Goal: Task Accomplishment & Management: Use online tool/utility

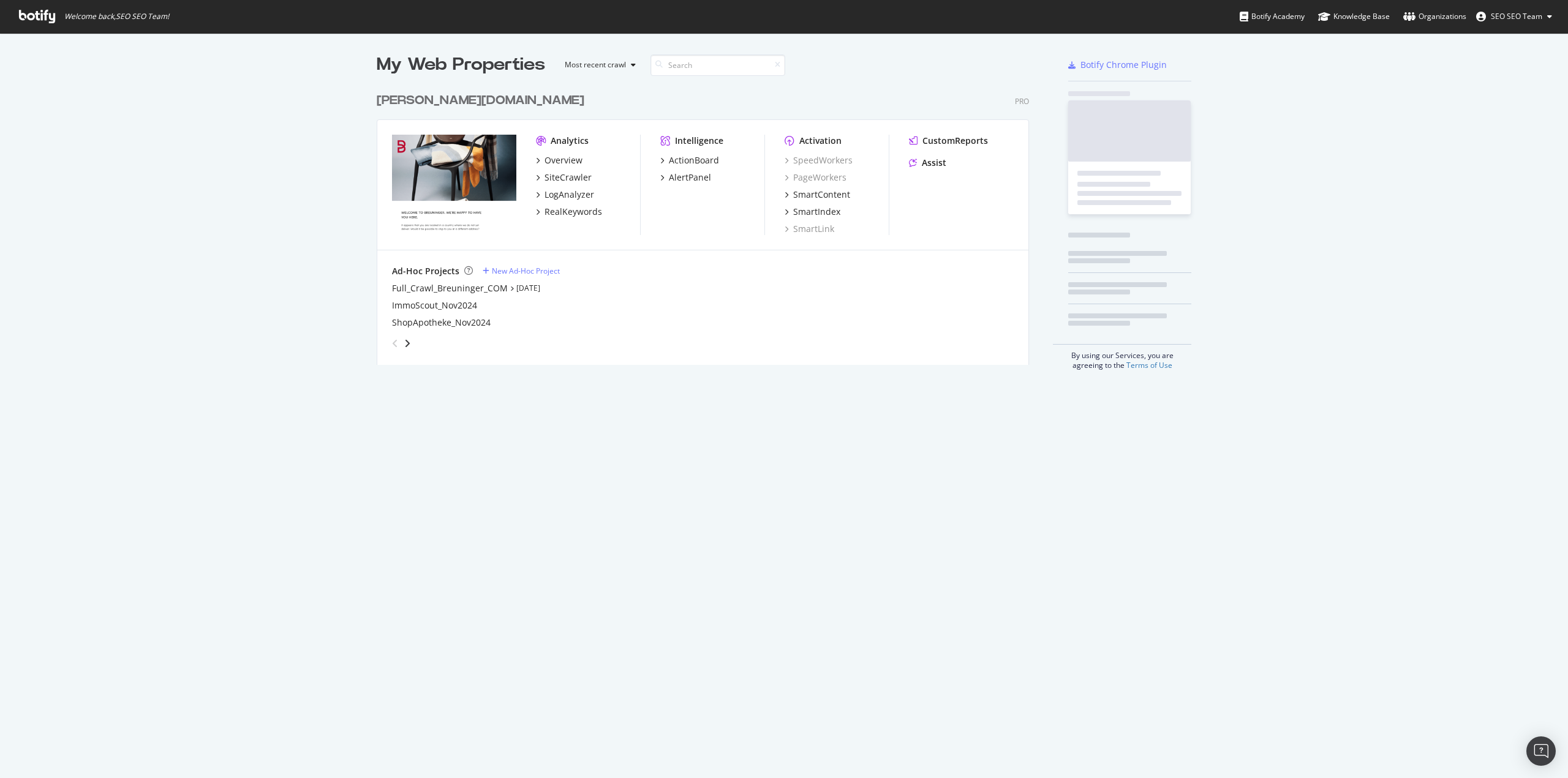
scroll to position [769, 1549]
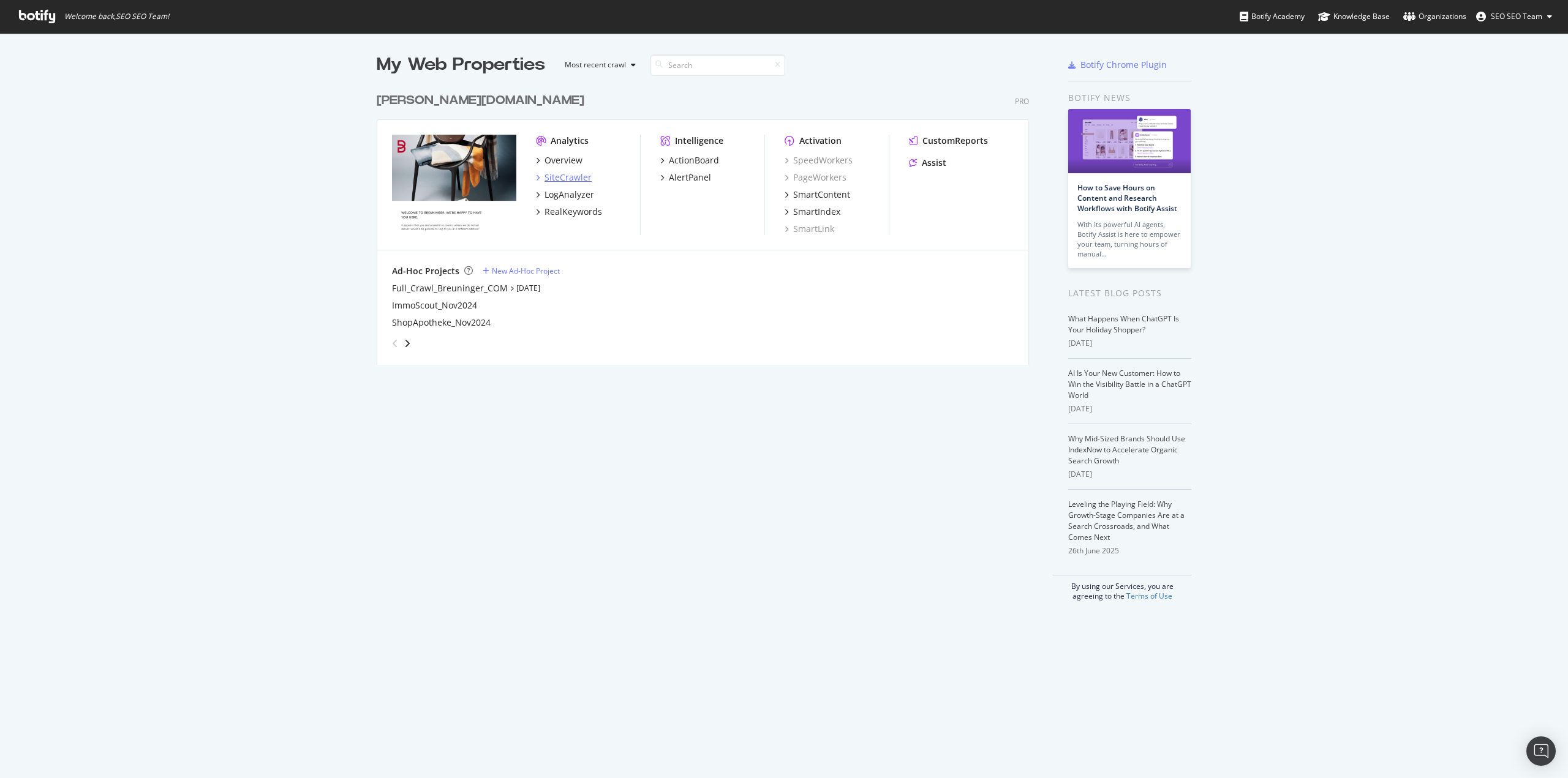
click at [566, 181] on div "SiteCrawler" at bounding box center [568, 178] width 47 height 13
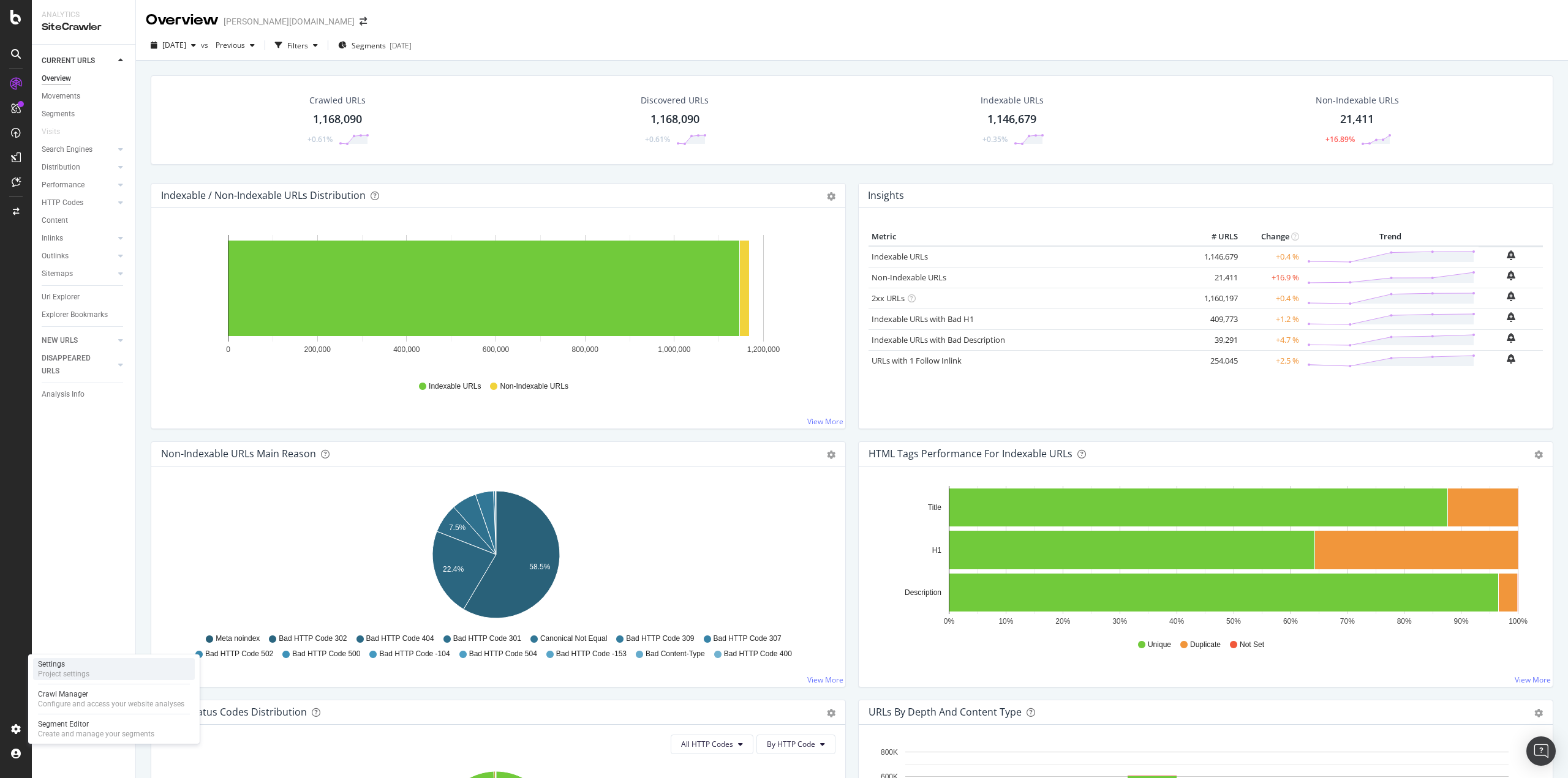
click at [76, 672] on div "Project settings" at bounding box center [63, 674] width 51 height 9
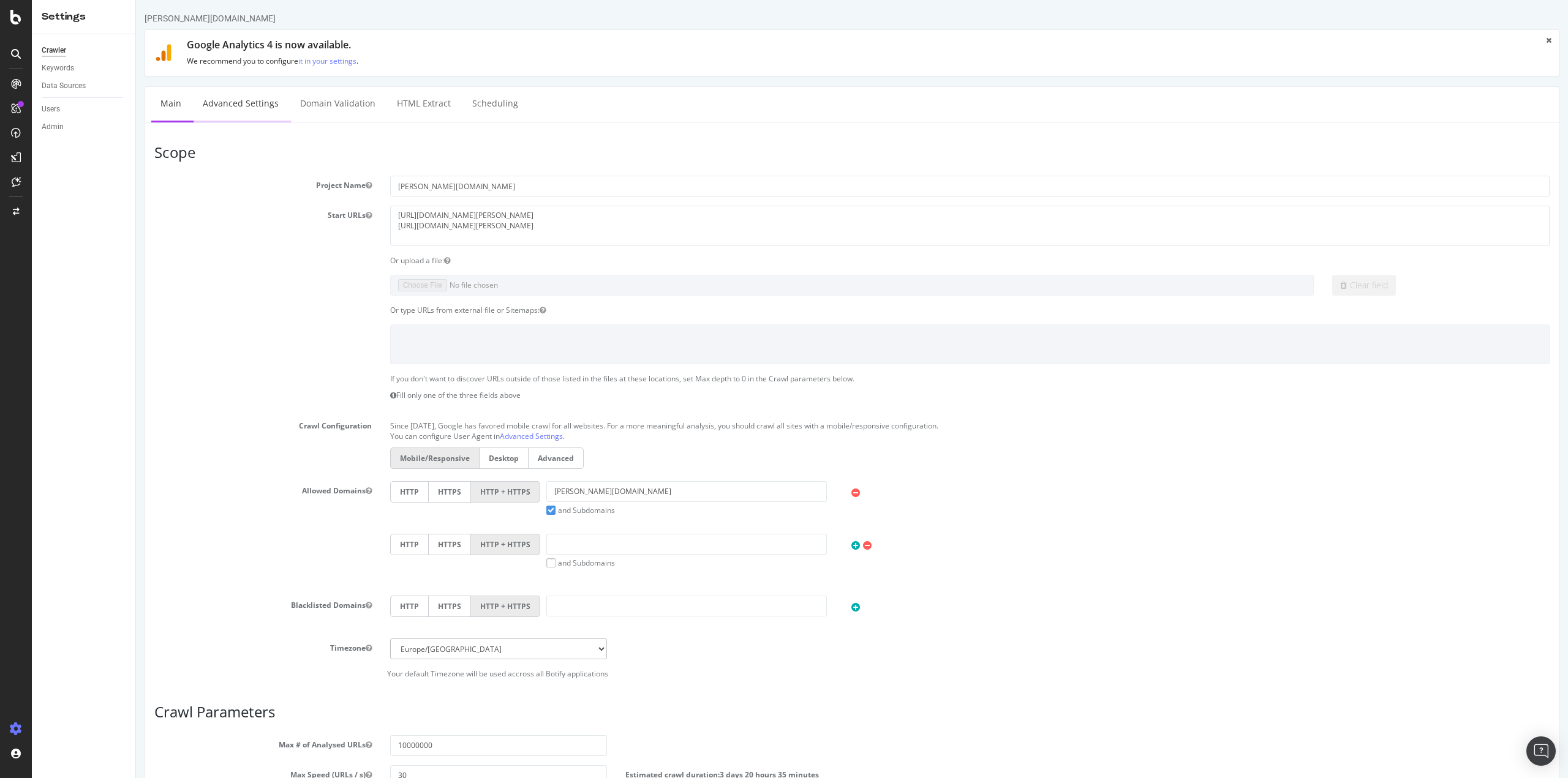
click at [220, 109] on link "Advanced Settings" at bounding box center [241, 104] width 94 height 34
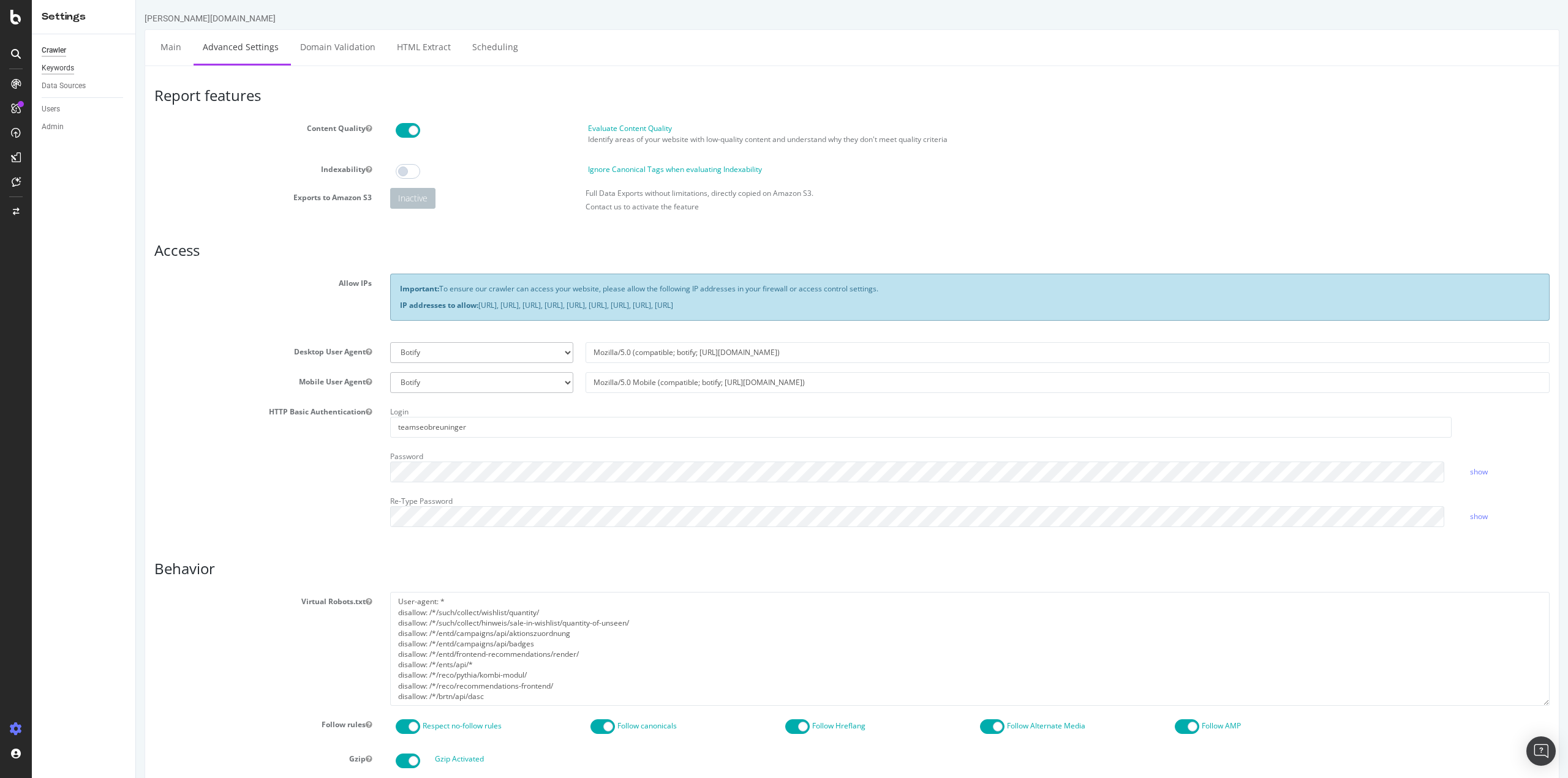
click at [55, 65] on div "Keywords" at bounding box center [57, 68] width 32 height 13
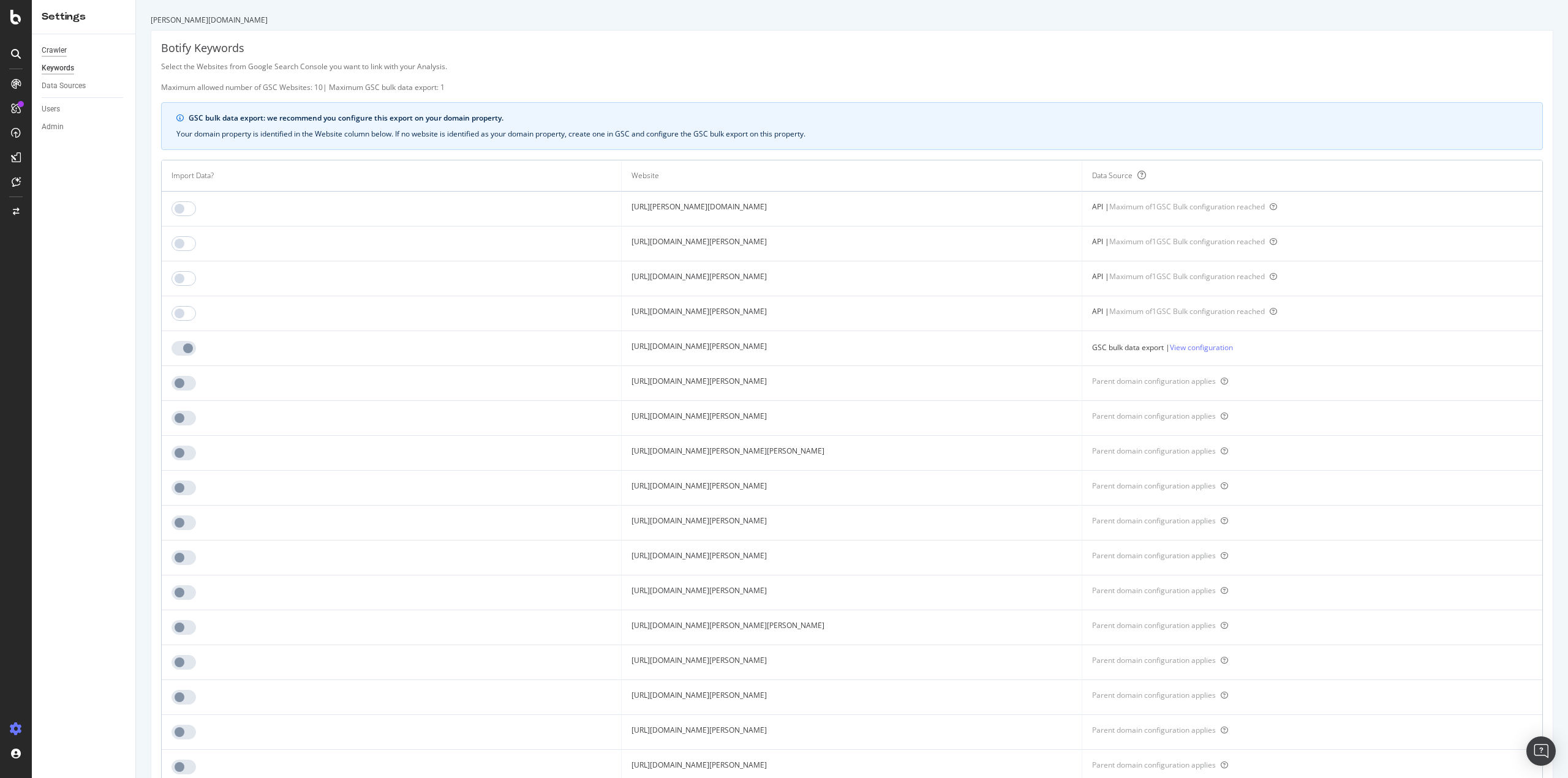
click at [59, 51] on div "Crawler" at bounding box center [54, 50] width 25 height 13
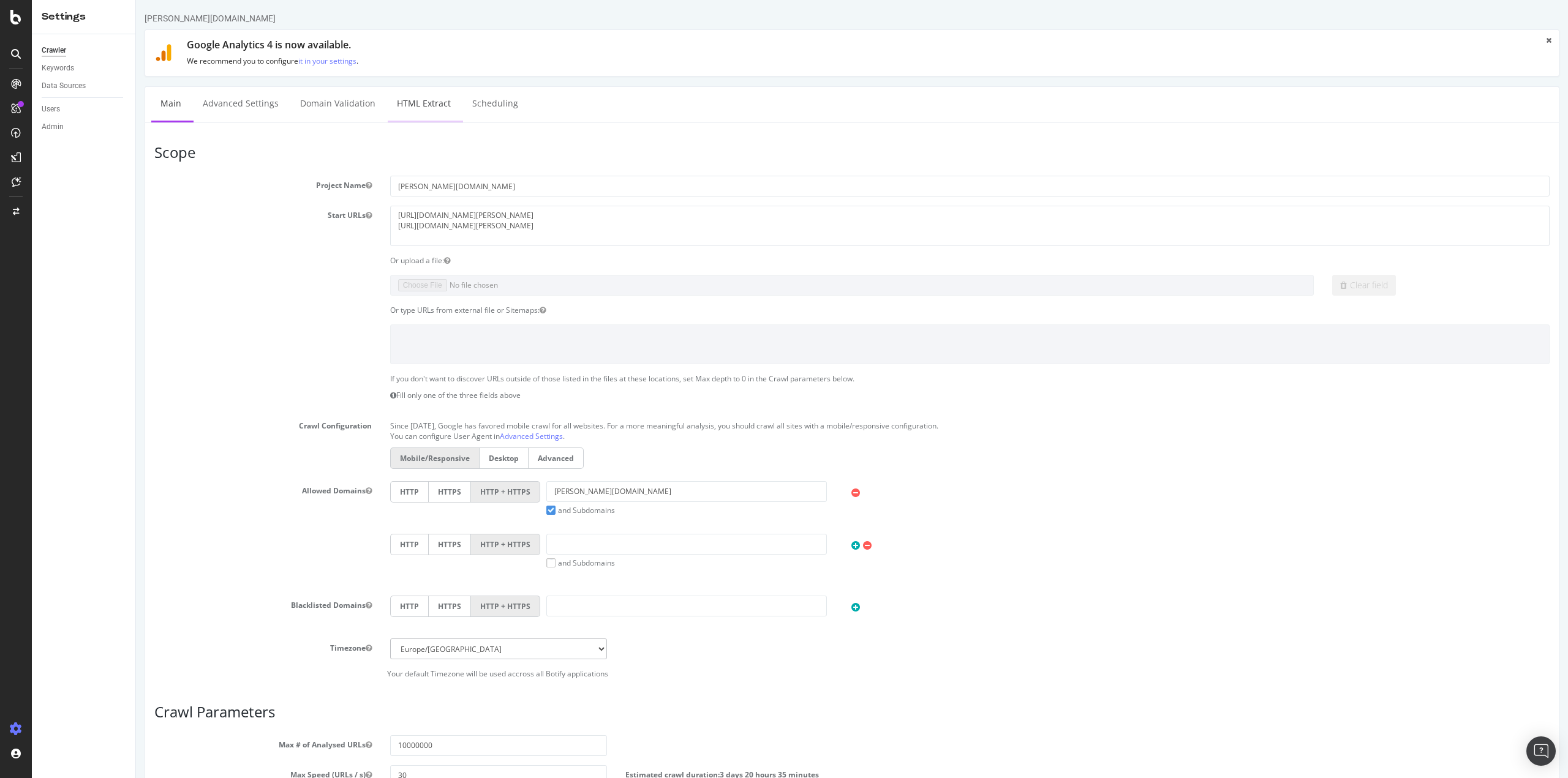
click at [435, 103] on link "HTML Extract" at bounding box center [424, 104] width 72 height 34
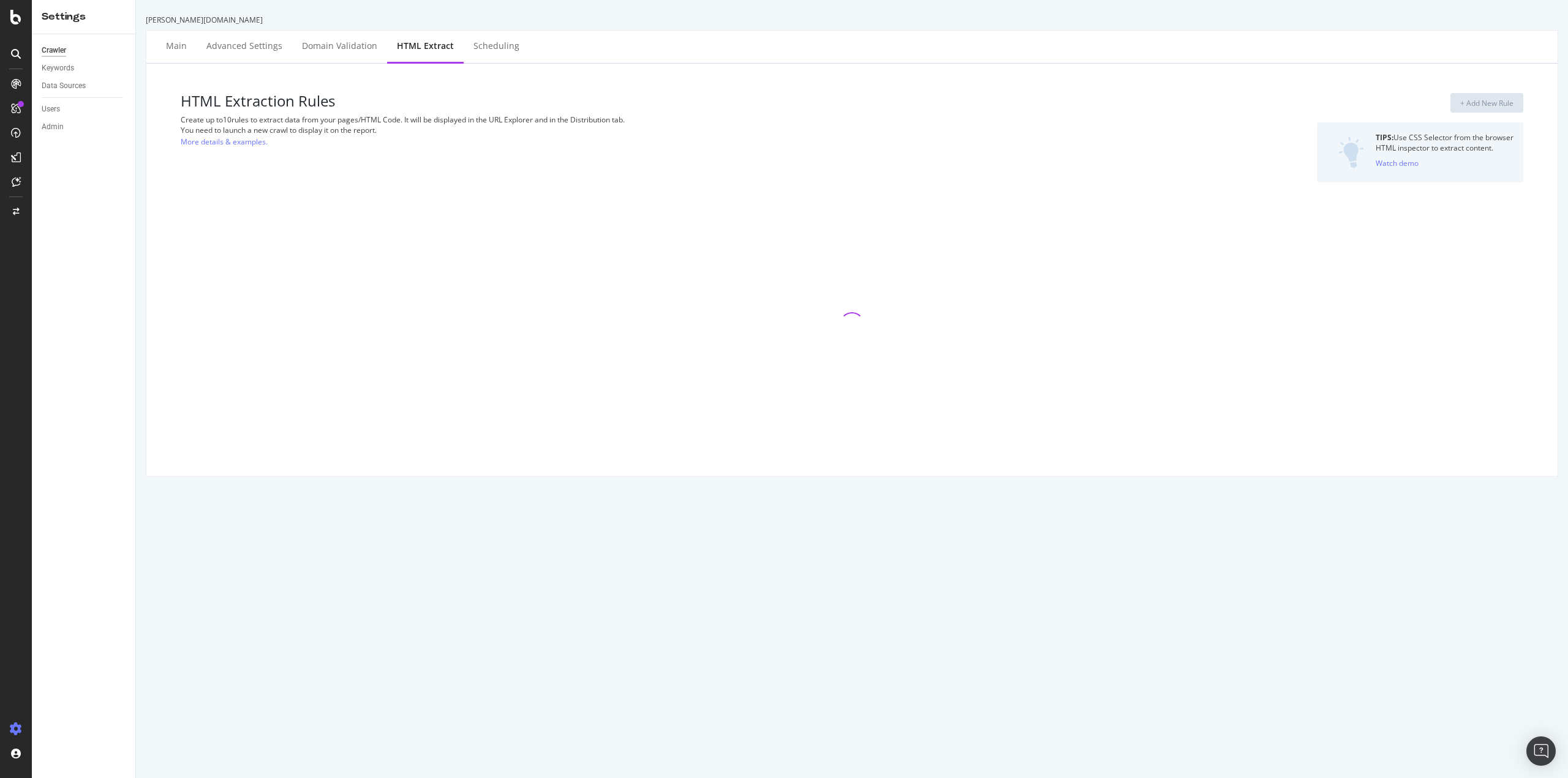
select select "exist"
select select "count"
select select "exist"
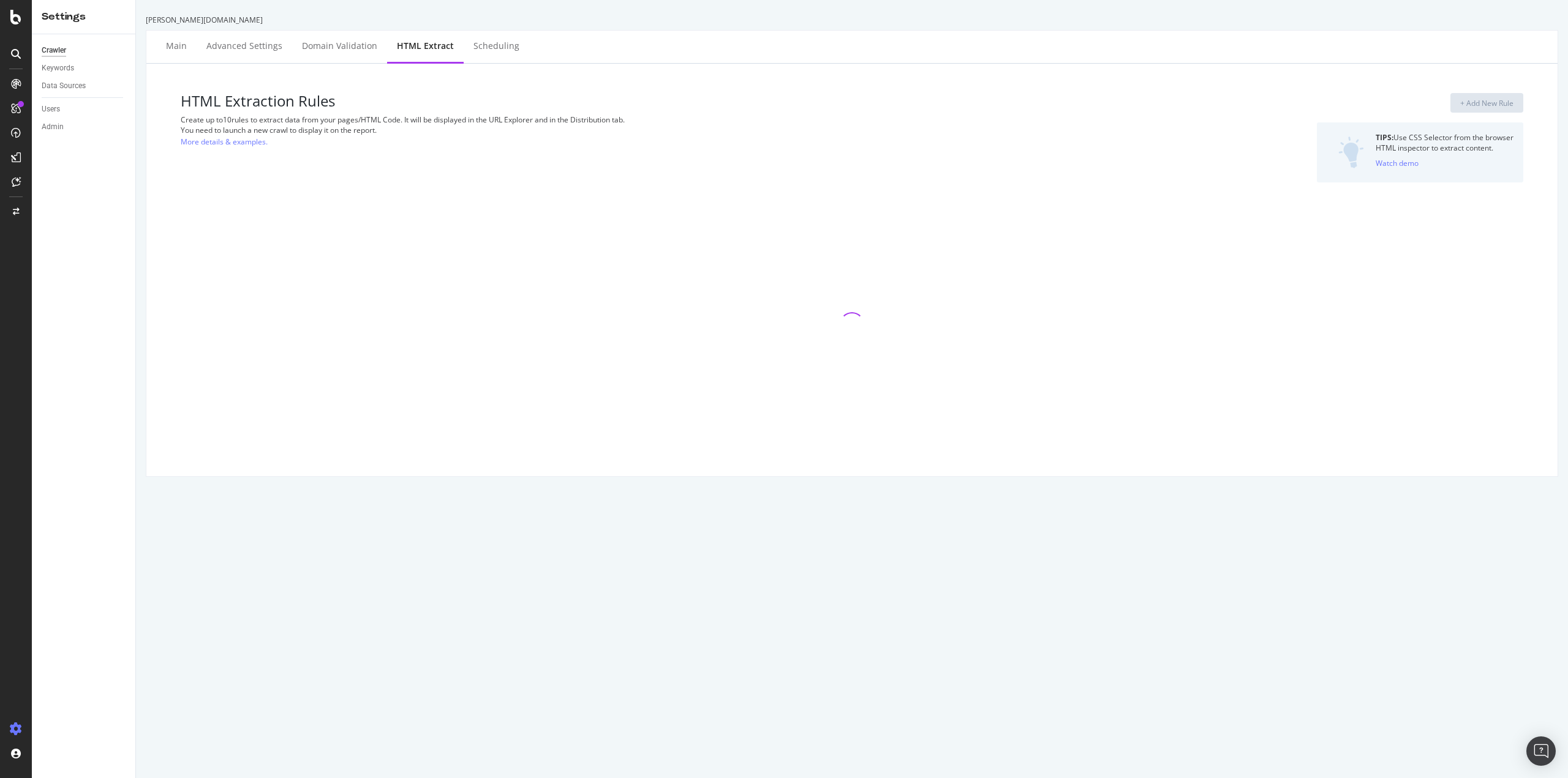
select select "exist"
select select "f"
select select "count"
select select "exist"
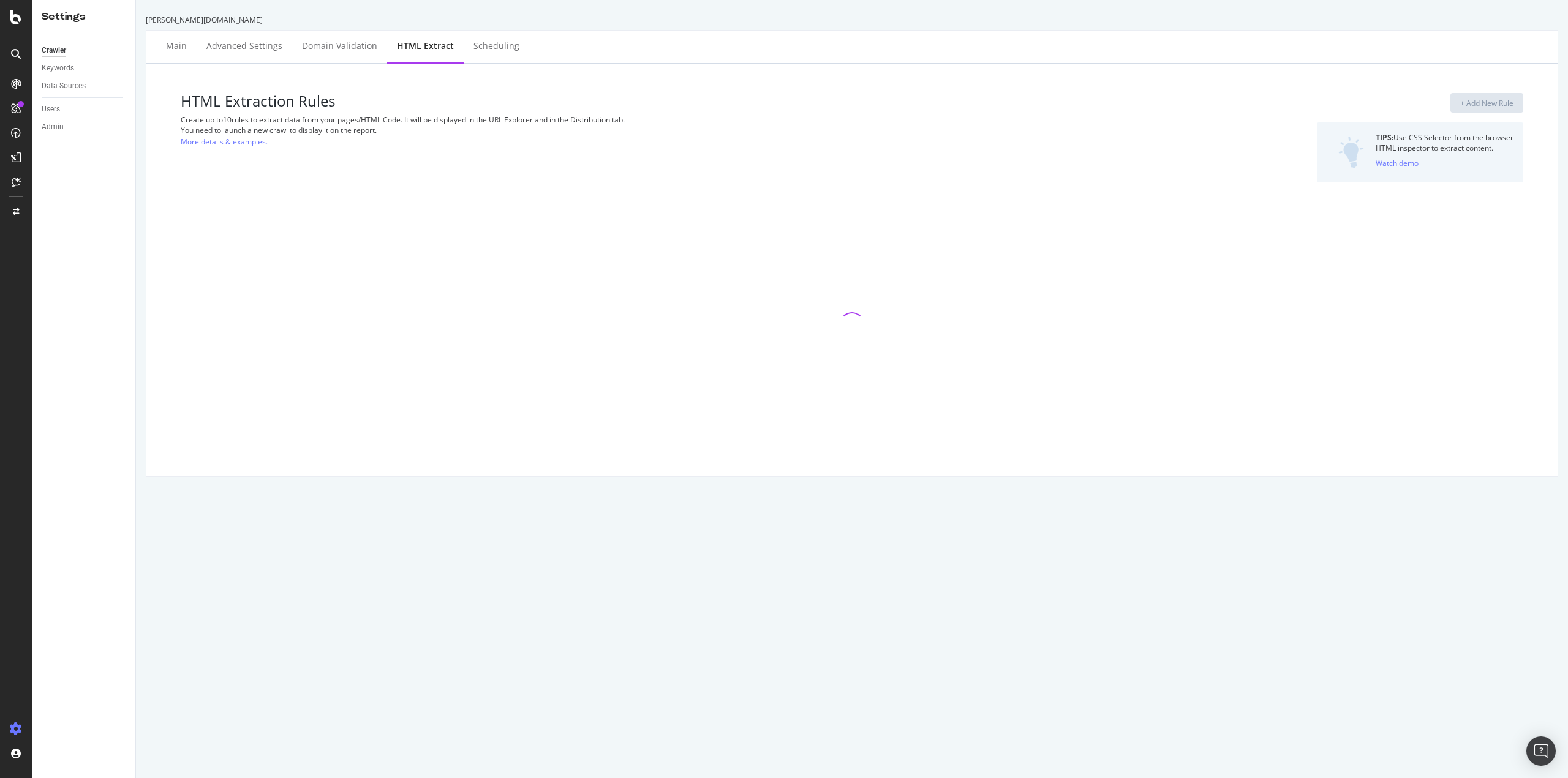
select select "exist"
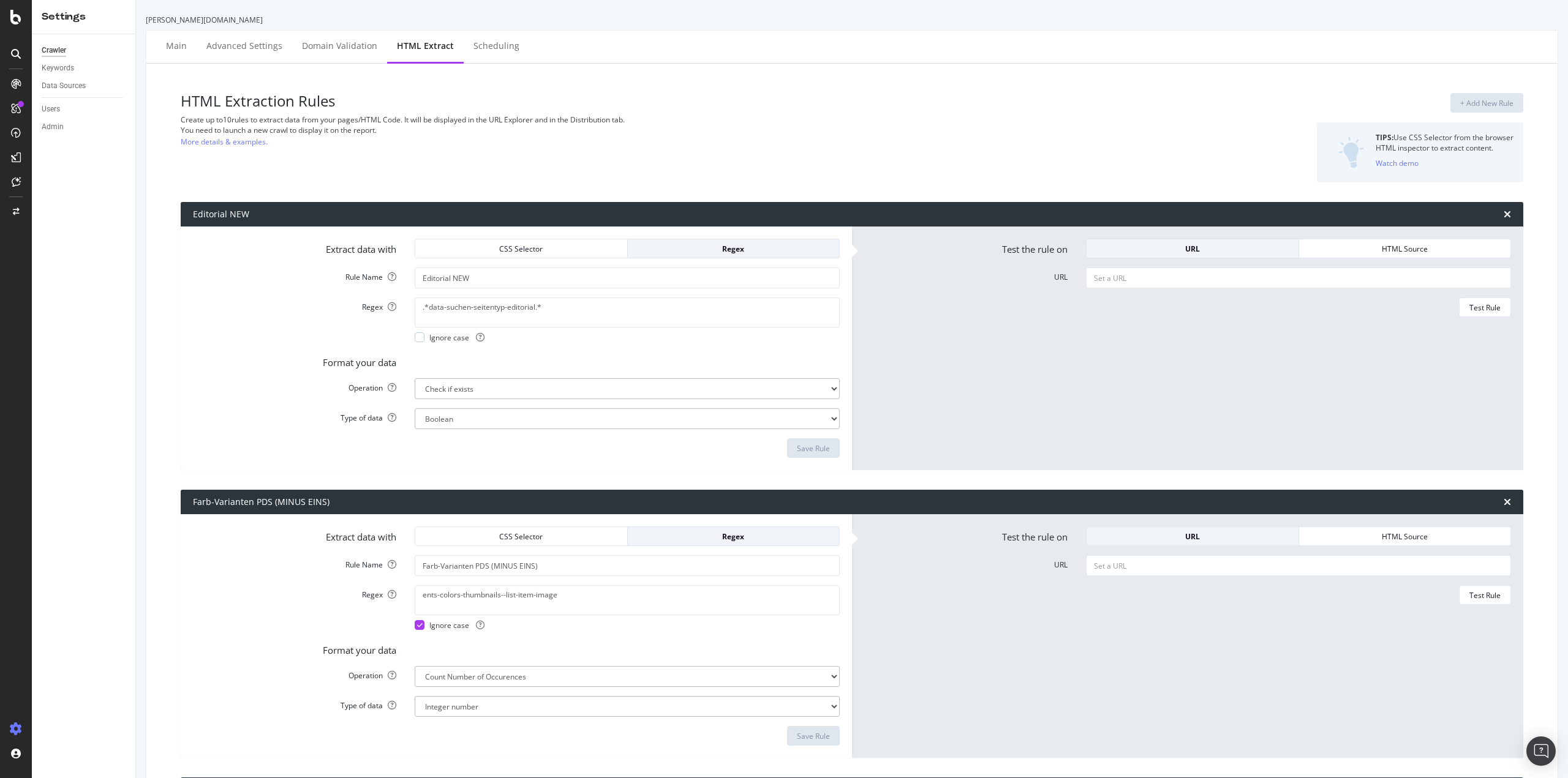
click at [256, 326] on div "Regex .*data-suchen-seitentyp-editorial.* Ignore case" at bounding box center [516, 319] width 665 height 45
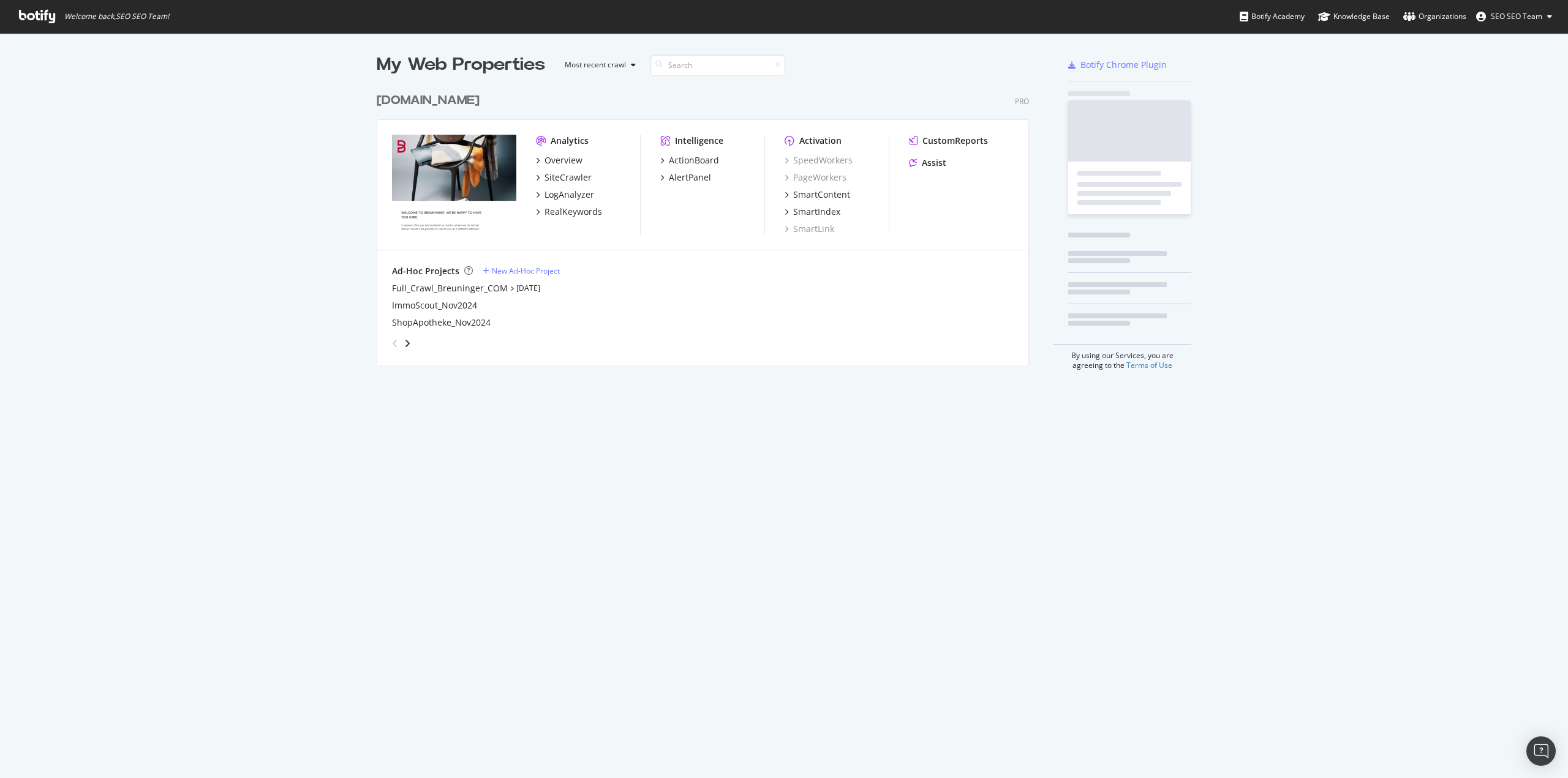
scroll to position [278, 653]
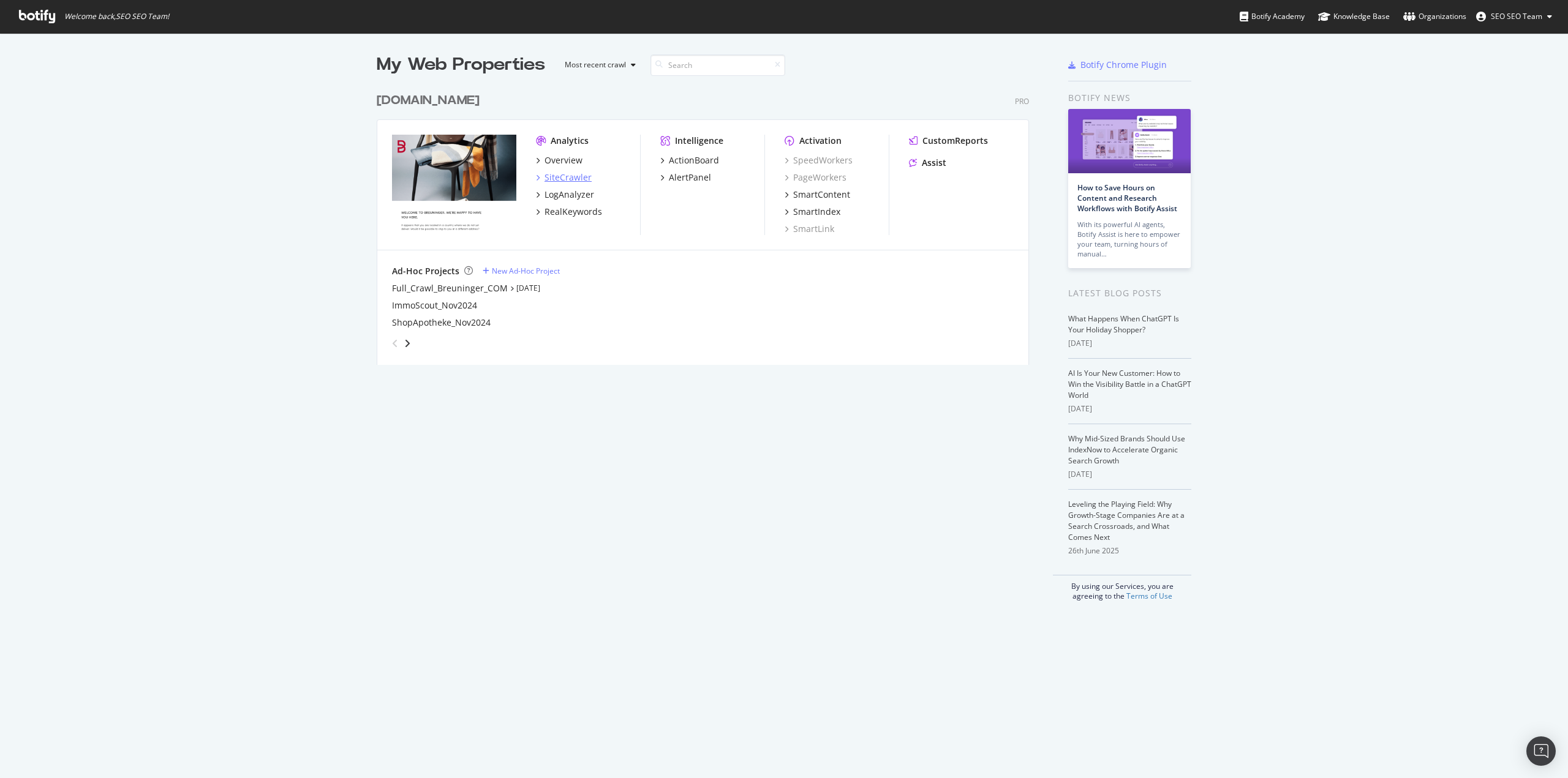
click at [581, 178] on div "SiteCrawler" at bounding box center [568, 178] width 47 height 13
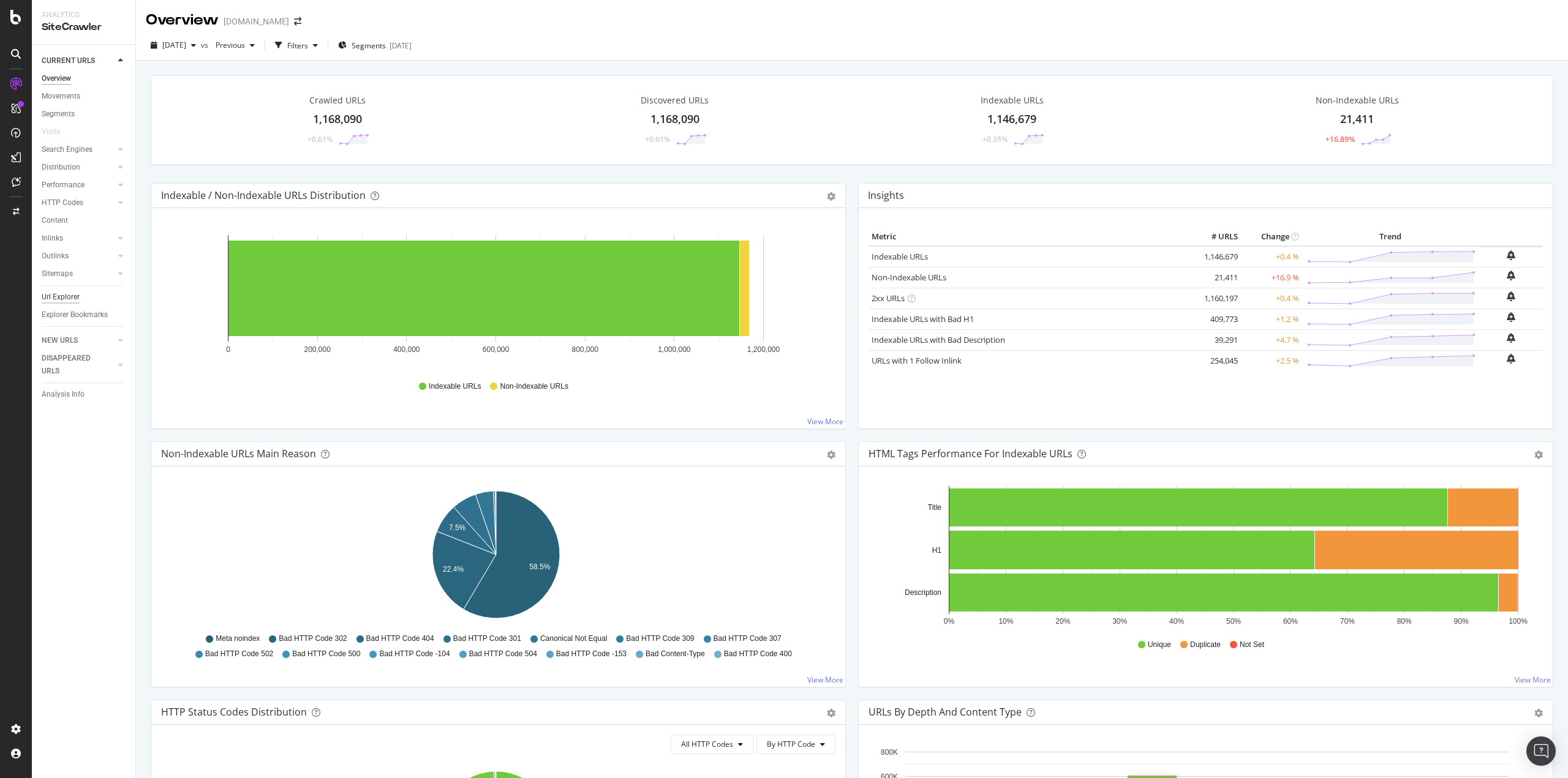
click at [74, 297] on div "Url Explorer" at bounding box center [61, 297] width 38 height 13
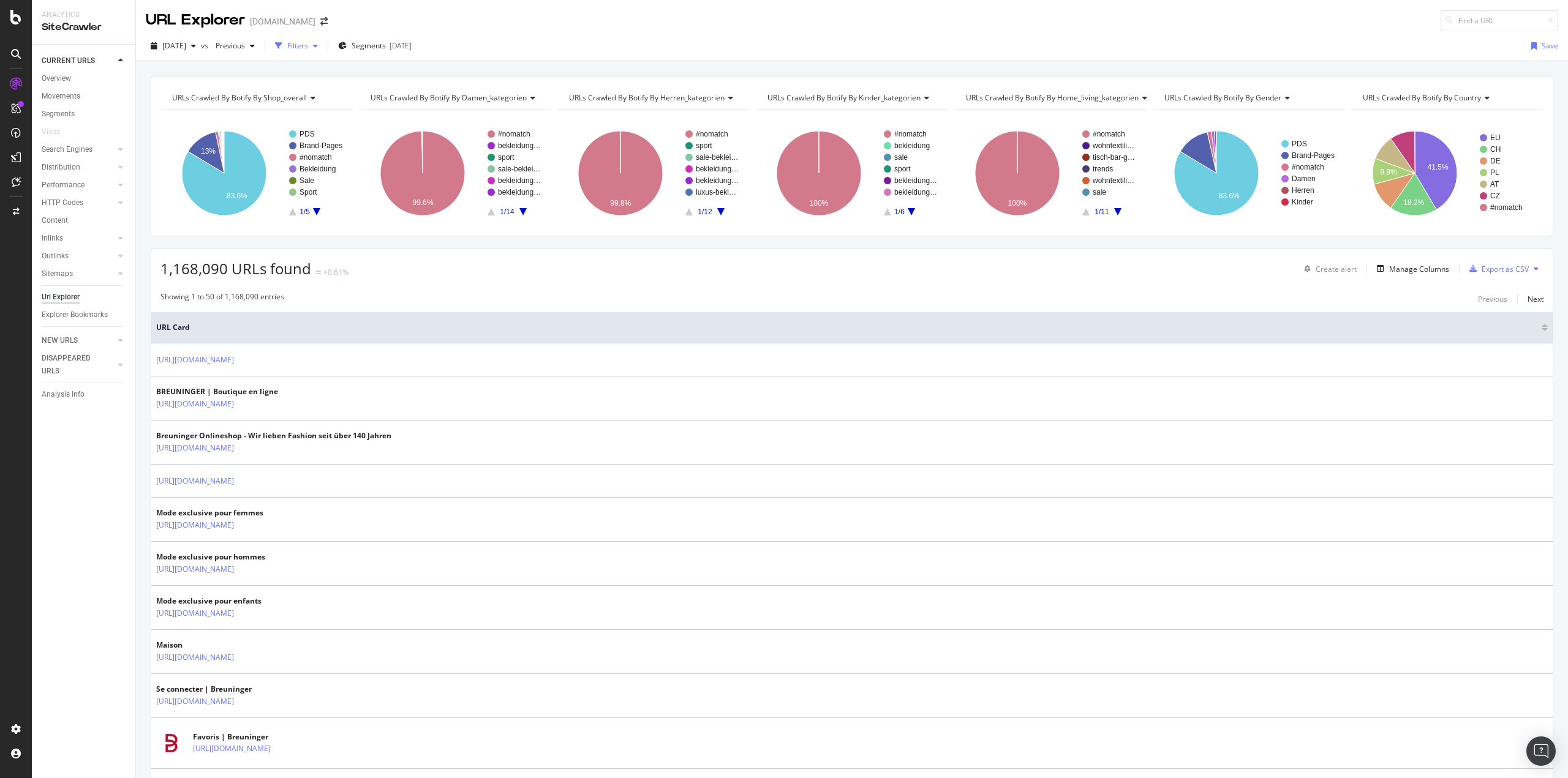
click at [308, 48] on div "Filters" at bounding box center [297, 45] width 20 height 10
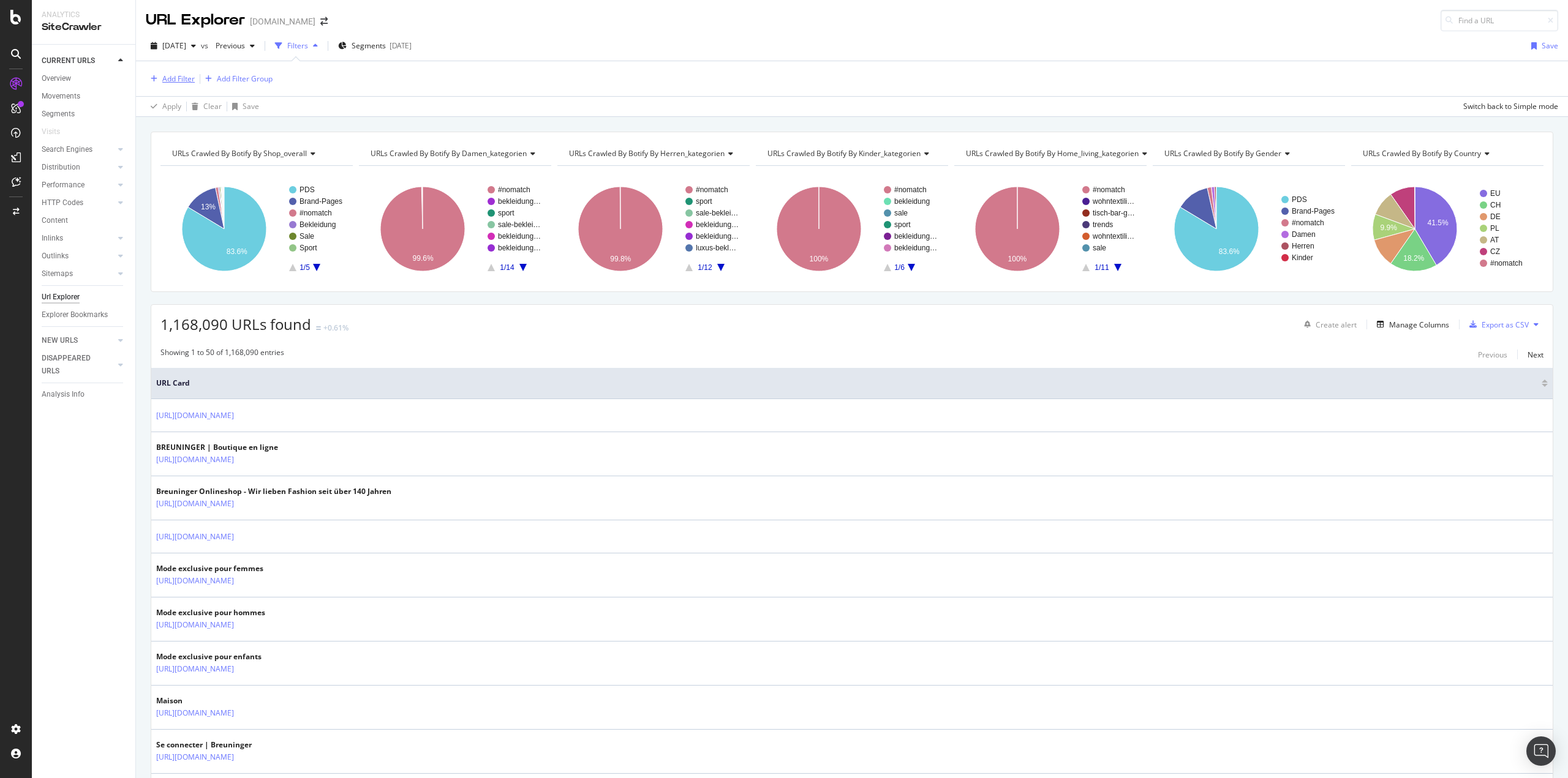
click at [159, 86] on button "Add Filter" at bounding box center [170, 79] width 49 height 15
type input "farb"
click at [267, 159] on span "(MINUS" at bounding box center [275, 164] width 28 height 10
click at [159, 177] on icon "button" at bounding box center [158, 176] width 6 height 7
click at [1422, 330] on div "Manage Columns" at bounding box center [1419, 324] width 60 height 10
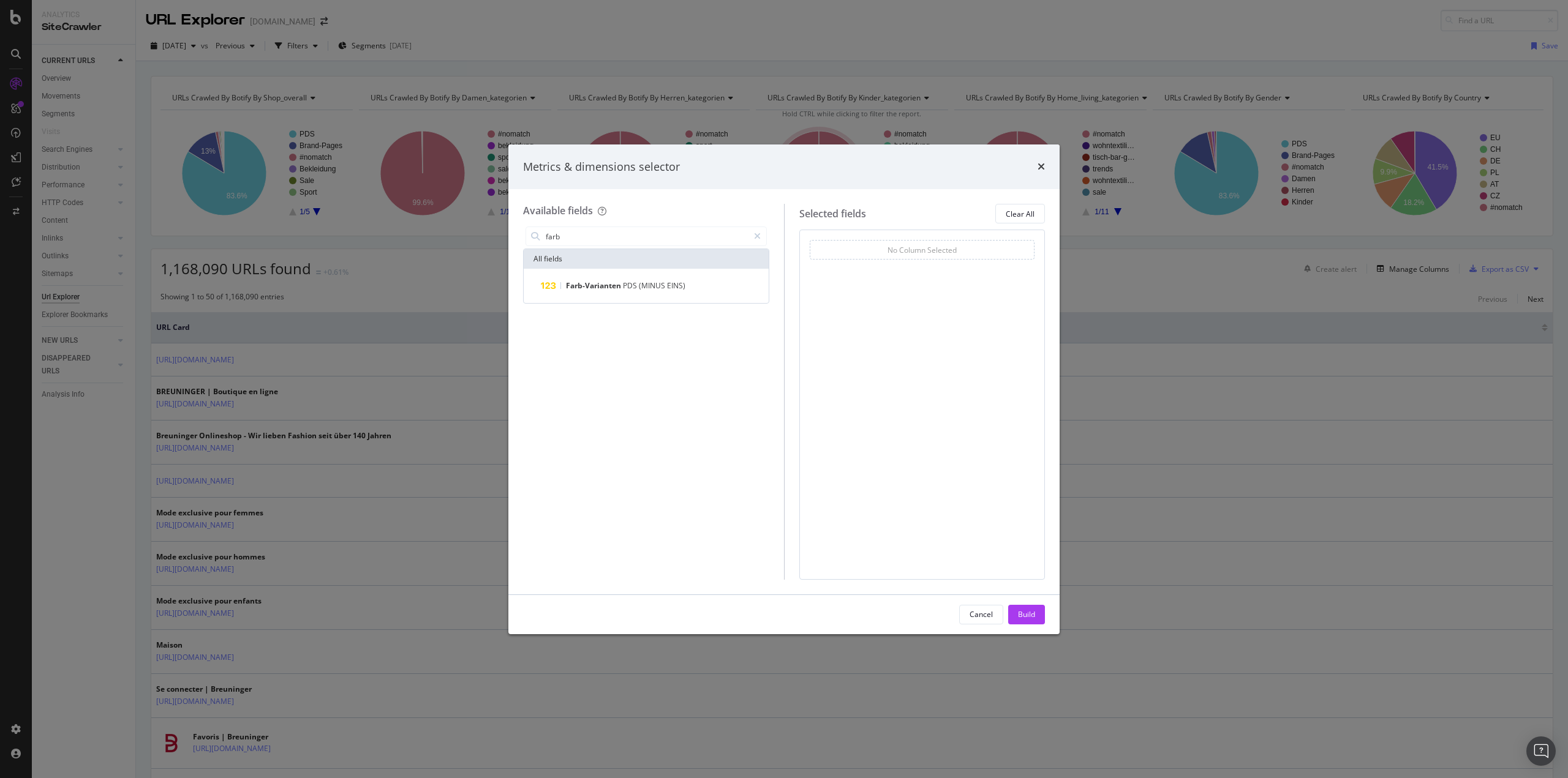
type input "farb"
click at [645, 294] on div "Farb-Varianten PDS (MINUS EINS)" at bounding box center [646, 286] width 245 height 35
click at [645, 293] on div "Farb-Varianten PDS (MINUS EINS)" at bounding box center [653, 286] width 225 height 15
click at [1030, 618] on div "Build" at bounding box center [1027, 614] width 17 height 10
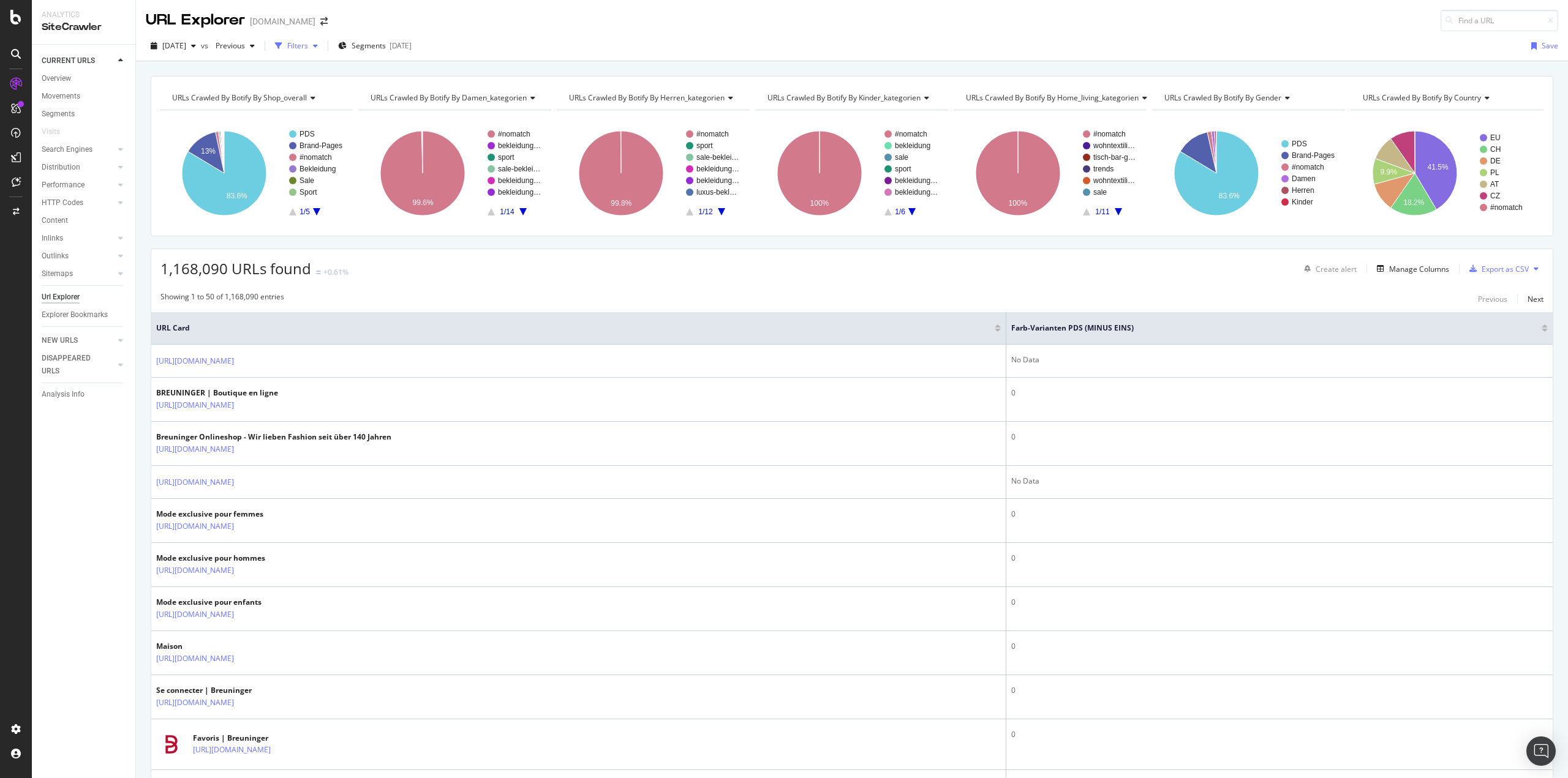
click at [308, 46] on div "Filters" at bounding box center [297, 45] width 20 height 10
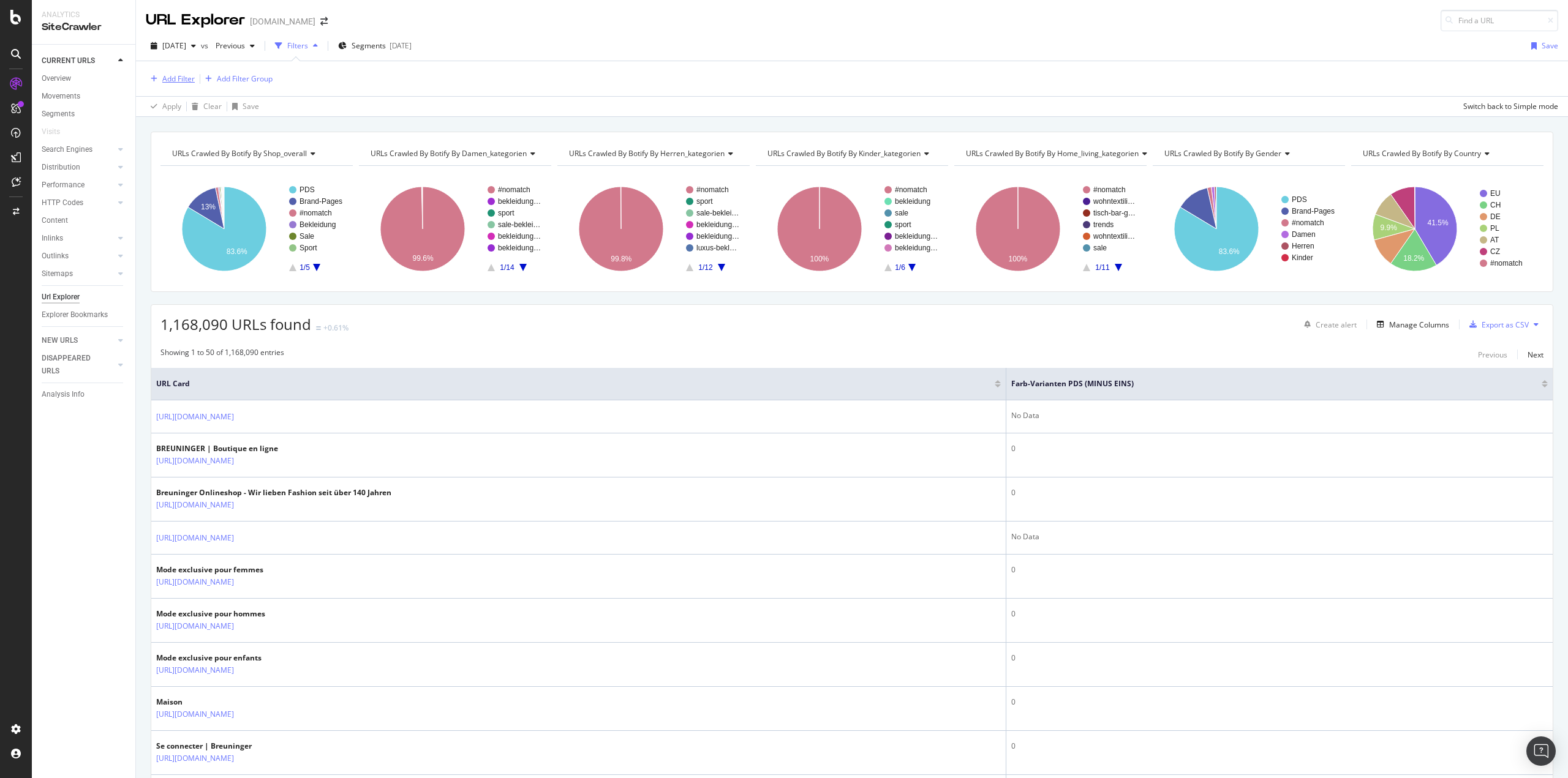
click at [178, 76] on div "Add Filter" at bounding box center [178, 78] width 32 height 10
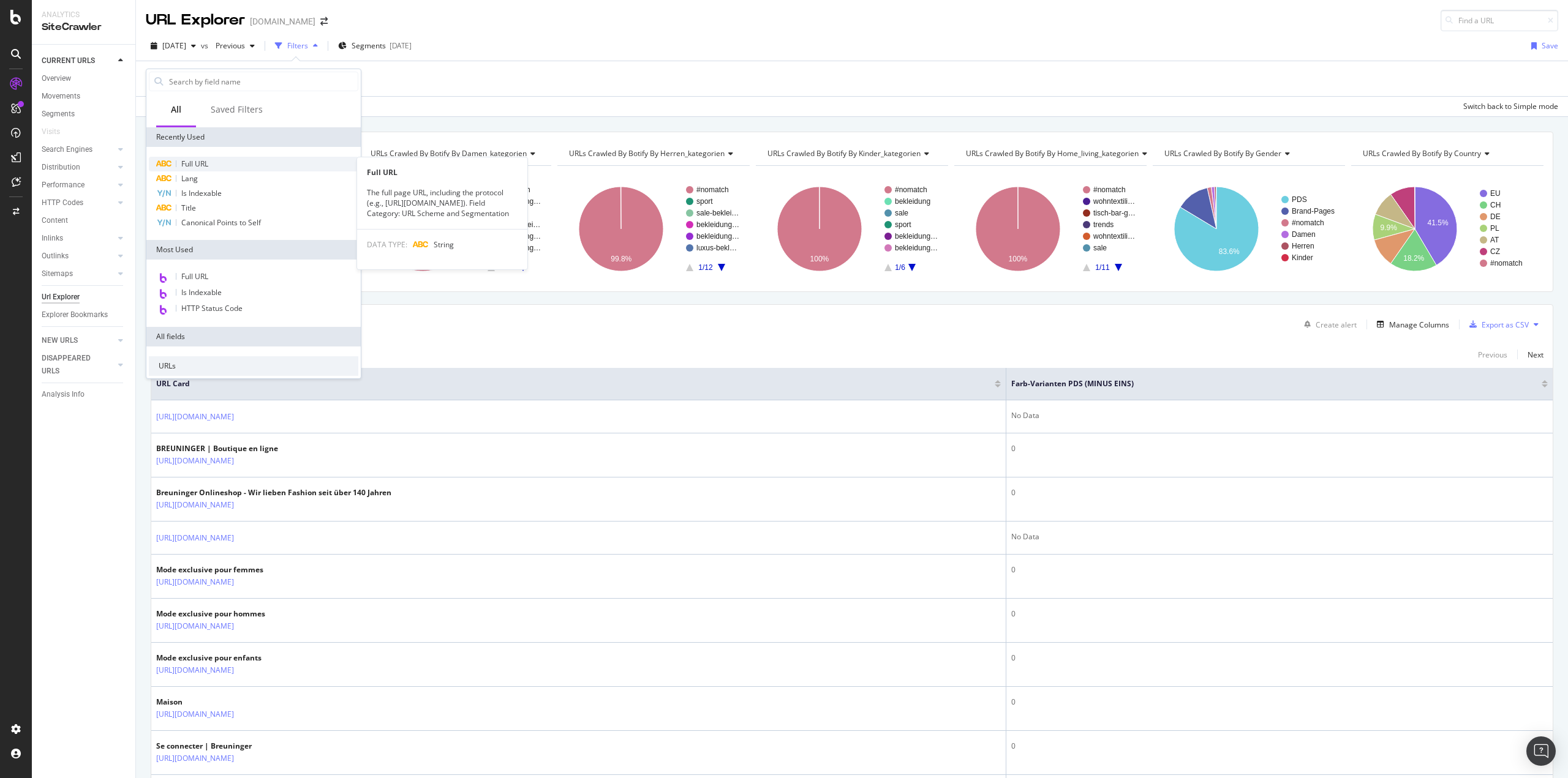
click at [201, 159] on span "Full URL" at bounding box center [194, 164] width 27 height 10
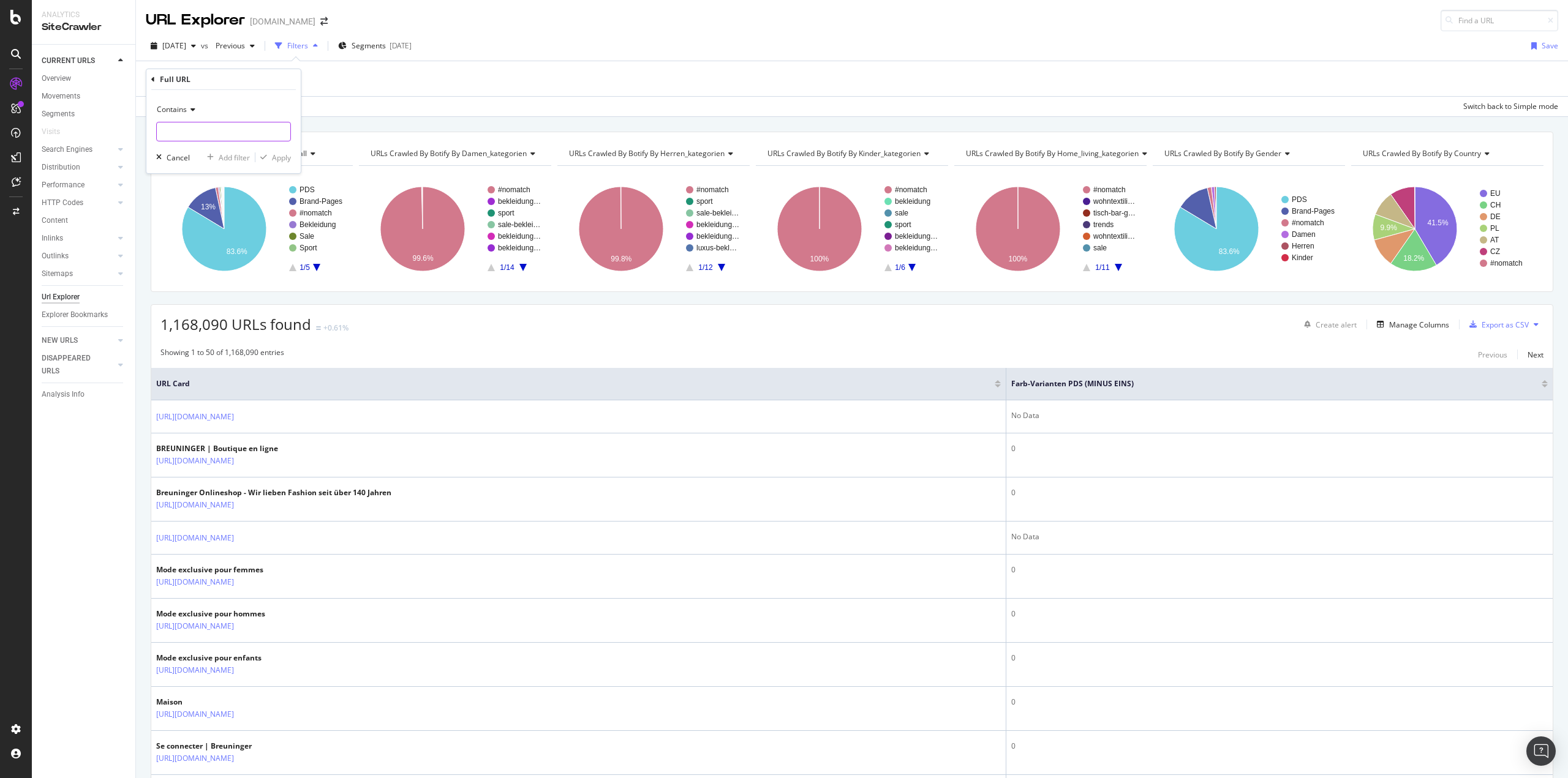
click at [186, 126] on input "text" at bounding box center [223, 131] width 134 height 20
type input "/de/"
click at [280, 157] on div "Apply" at bounding box center [282, 157] width 19 height 10
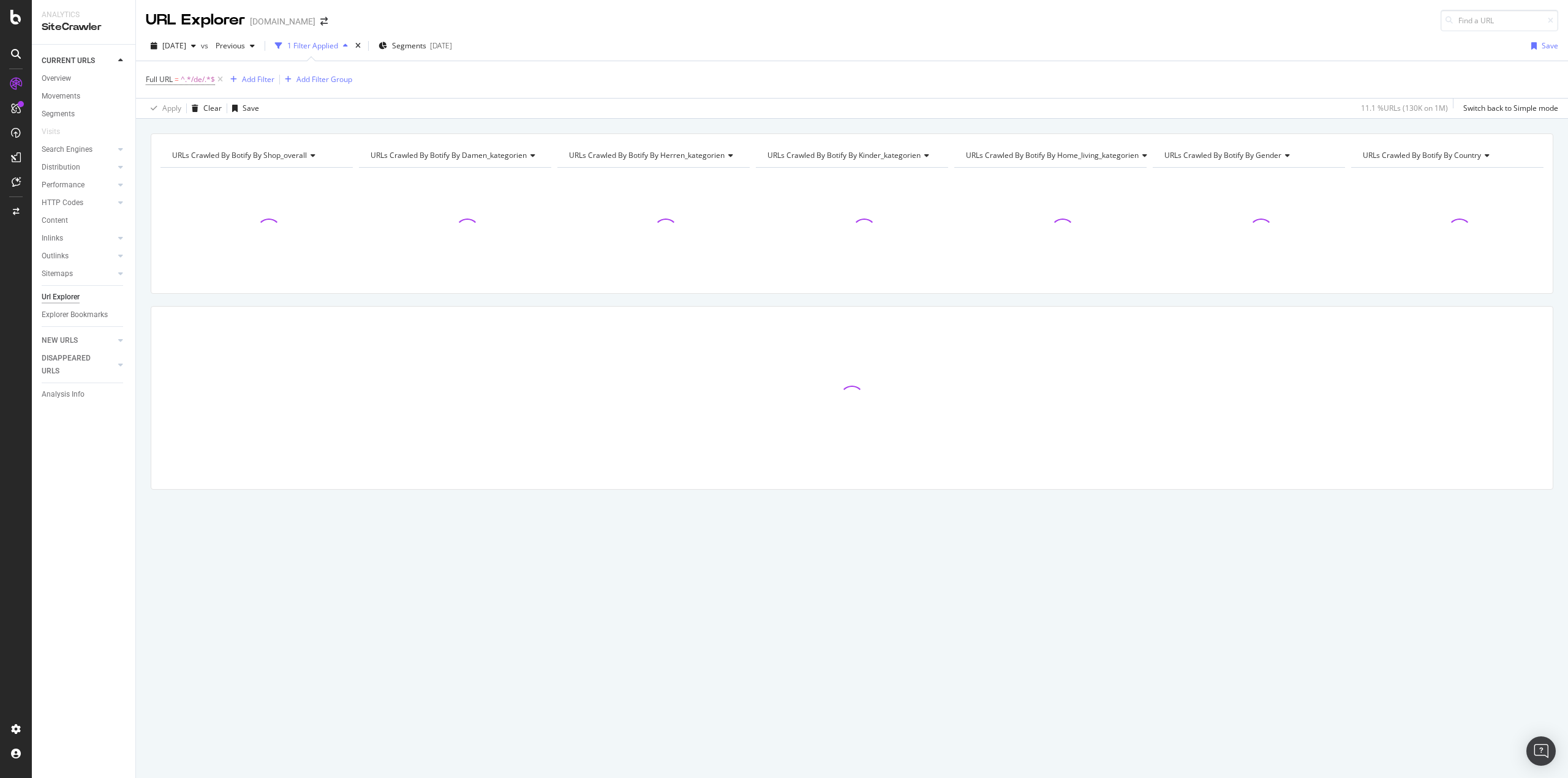
click at [672, 125] on div "URLs Crawled By Botify By shop_overall Chart (by Value) Table Expand Export as …" at bounding box center [852, 133] width 1432 height 29
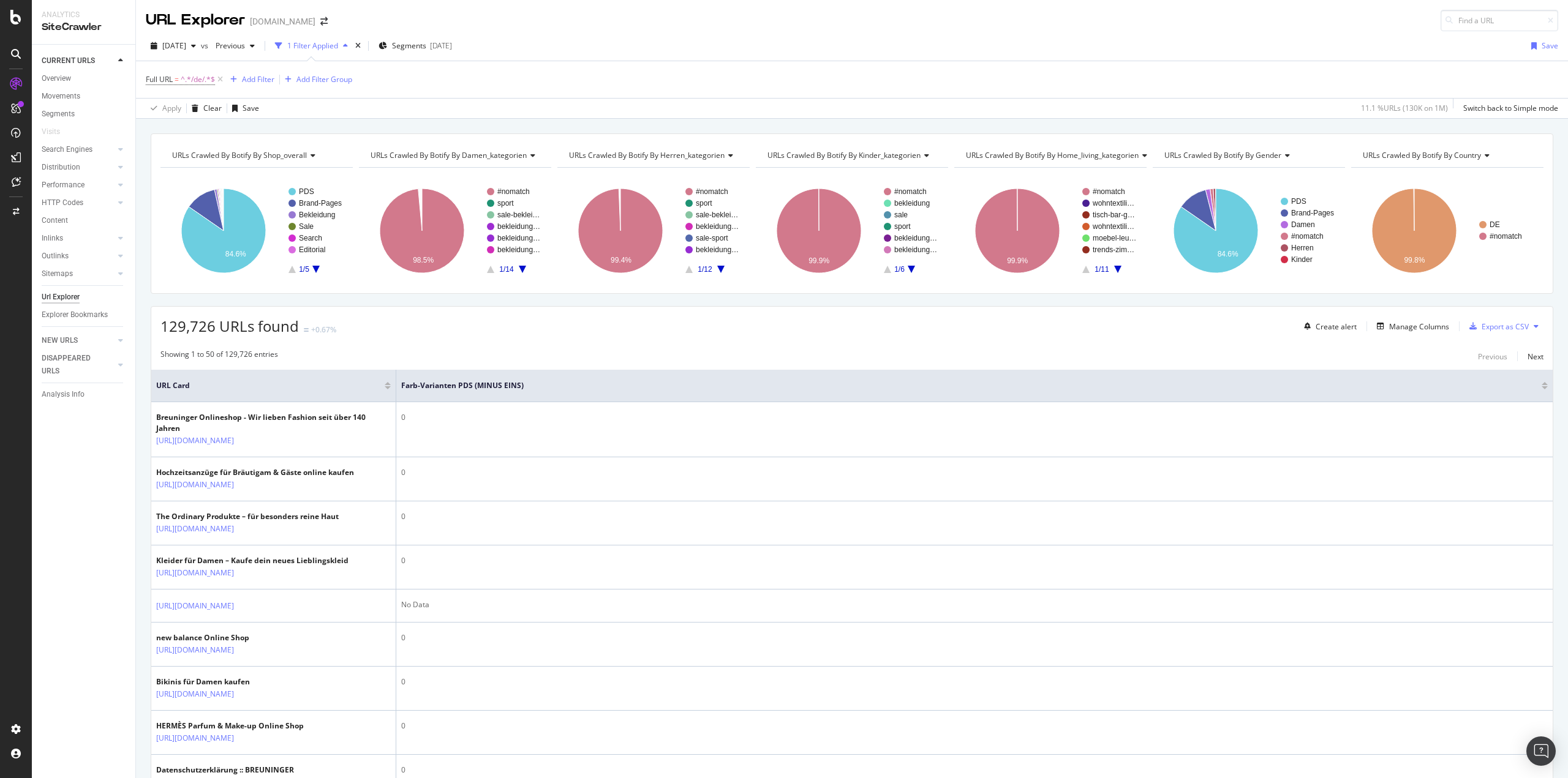
click at [630, 128] on div "URLs Crawled By Botify By shop_overall Chart (by Value) Table Expand Export as …" at bounding box center [852, 133] width 1432 height 29
click at [262, 80] on div "Add Filter" at bounding box center [257, 79] width 32 height 10
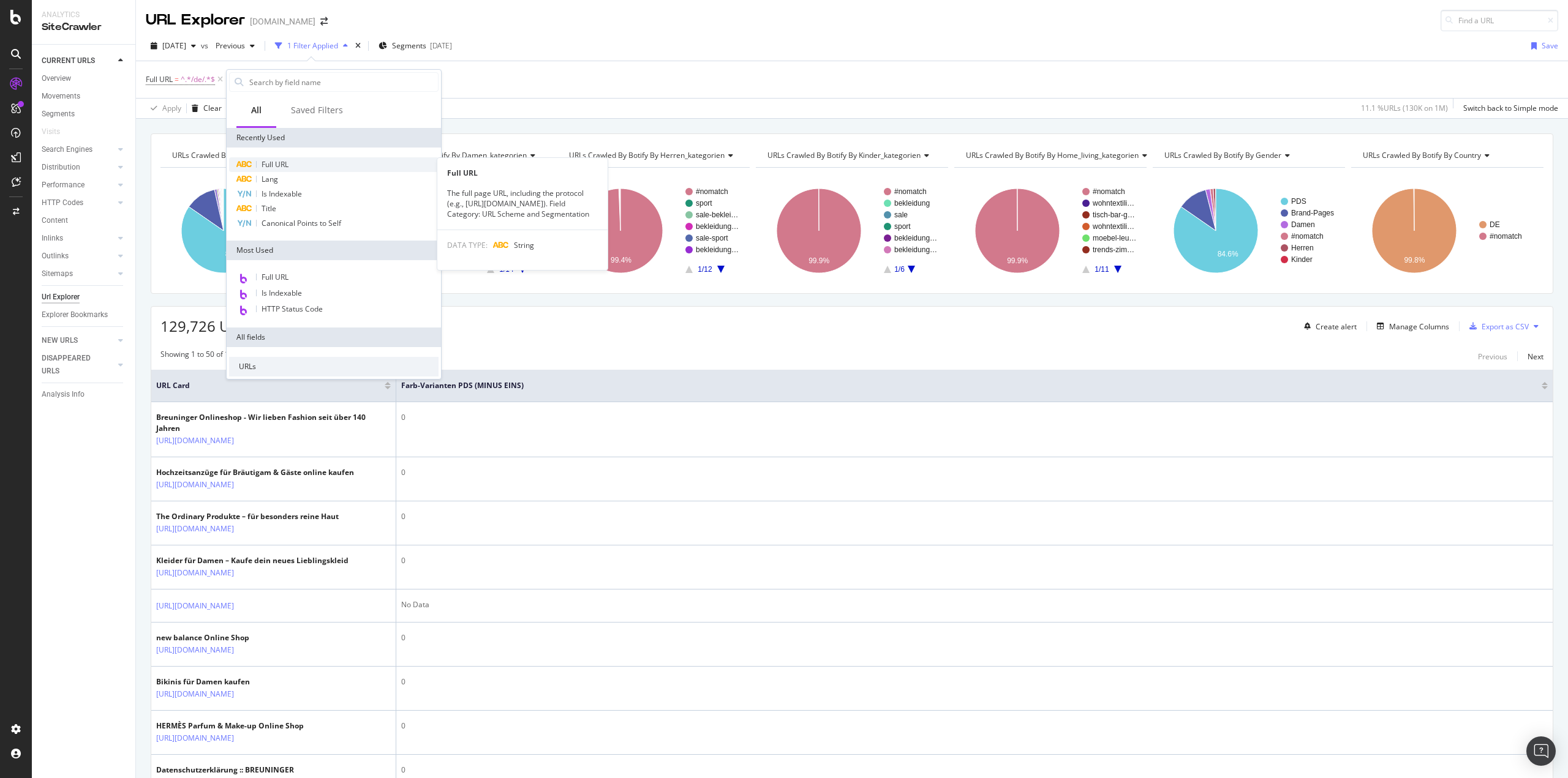
click at [281, 163] on span "Full URL" at bounding box center [275, 164] width 27 height 10
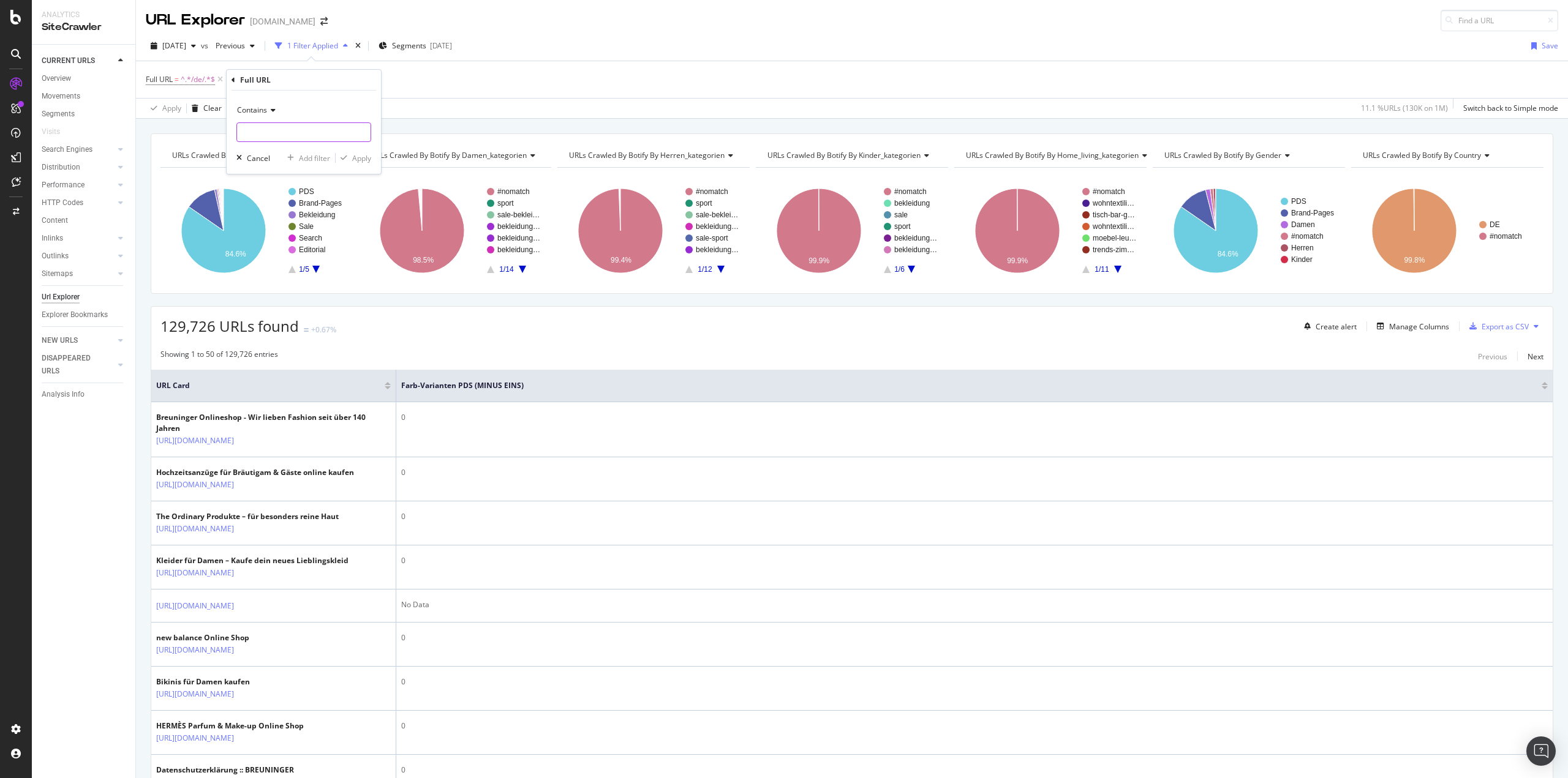
click at [275, 133] on input "text" at bounding box center [304, 132] width 134 height 20
type input "/p/"
click at [363, 164] on button "Apply" at bounding box center [353, 158] width 35 height 13
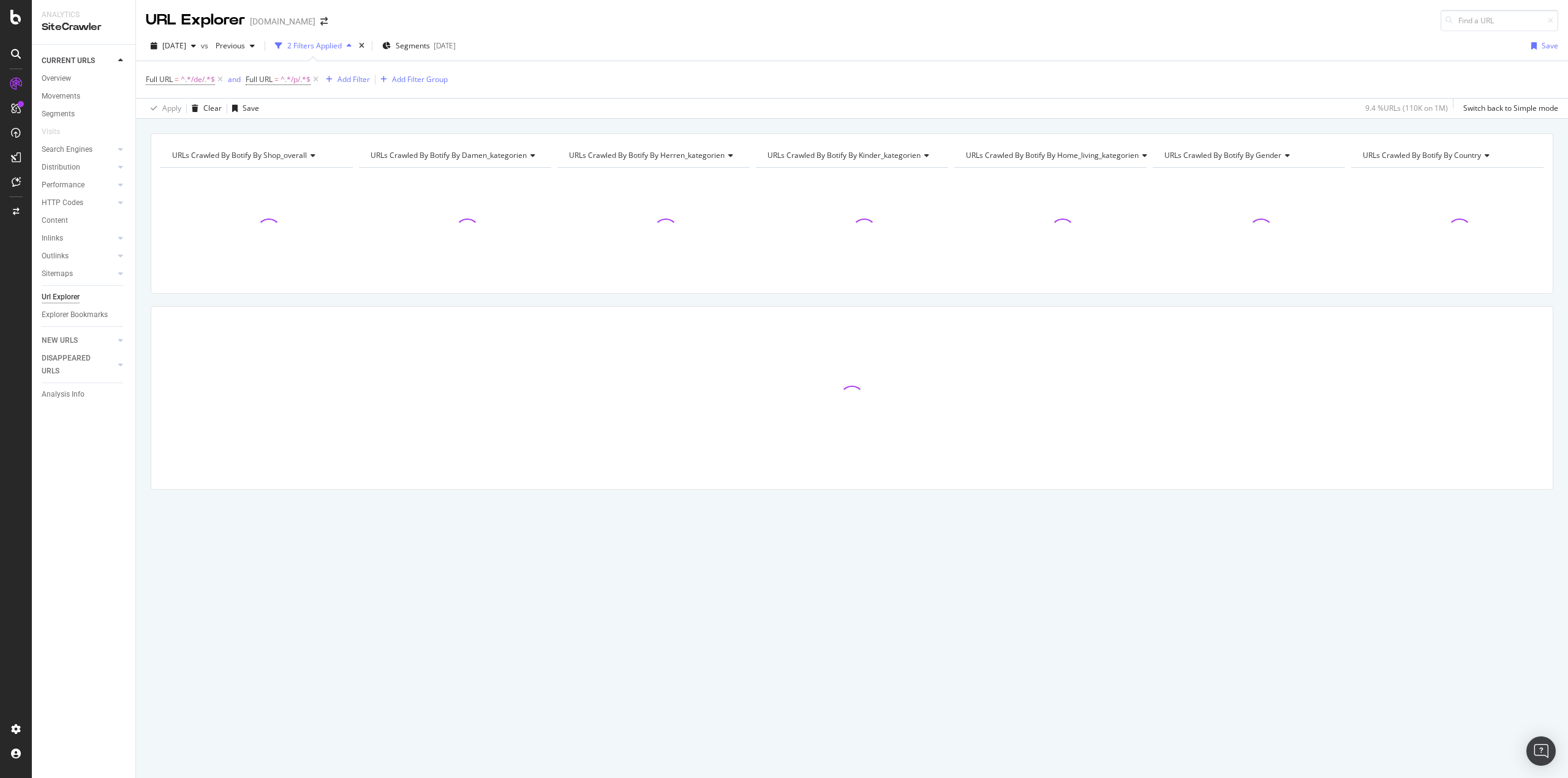
click at [314, 297] on div "URLs Crawled By Botify By shop_overall Chart (by Value) Table Expand Export as …" at bounding box center [852, 333] width 1432 height 399
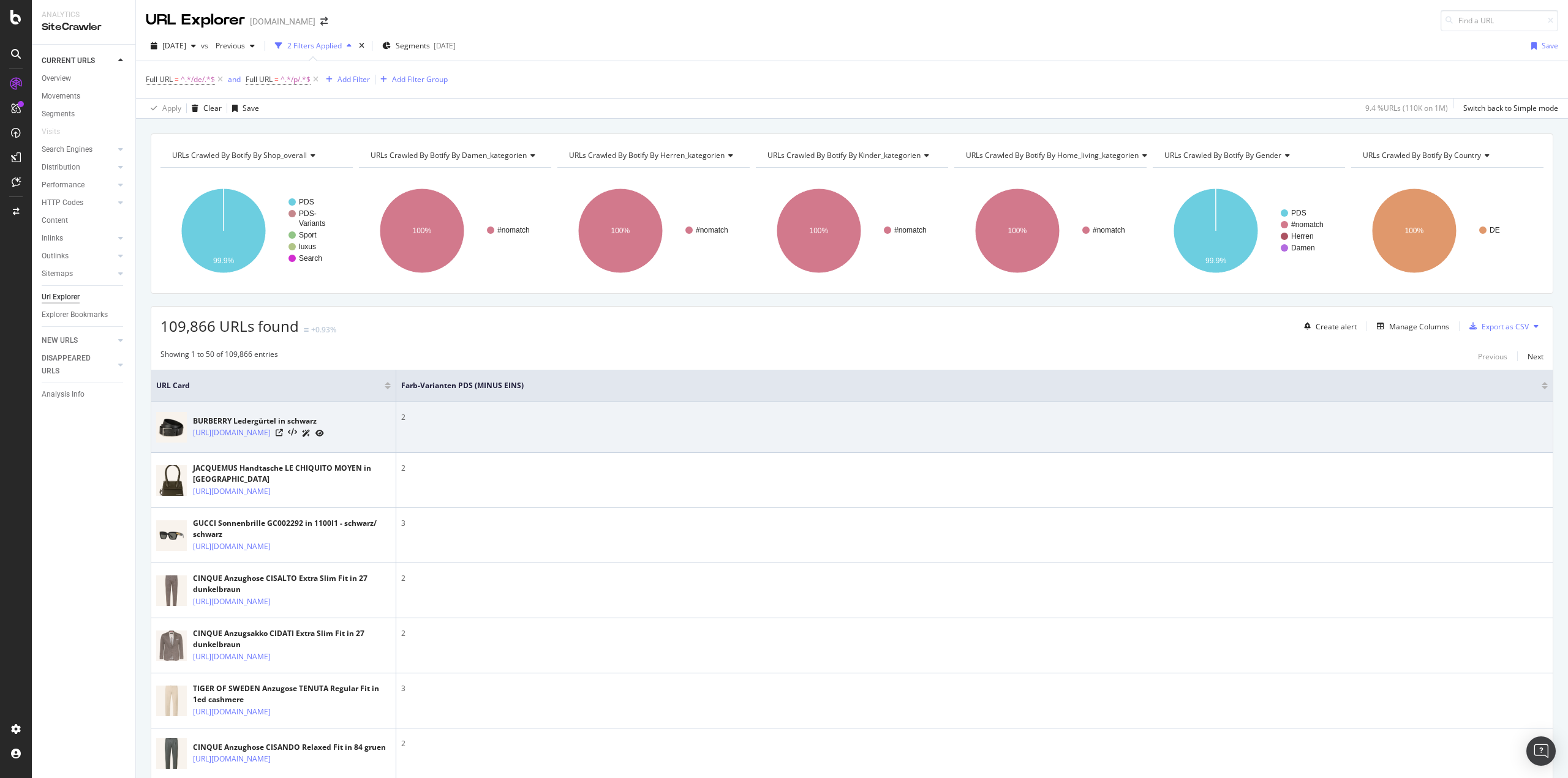
click at [324, 435] on div "[URL][DOMAIN_NAME]" at bounding box center [258, 433] width 131 height 13
click at [283, 435] on icon at bounding box center [279, 433] width 7 height 7
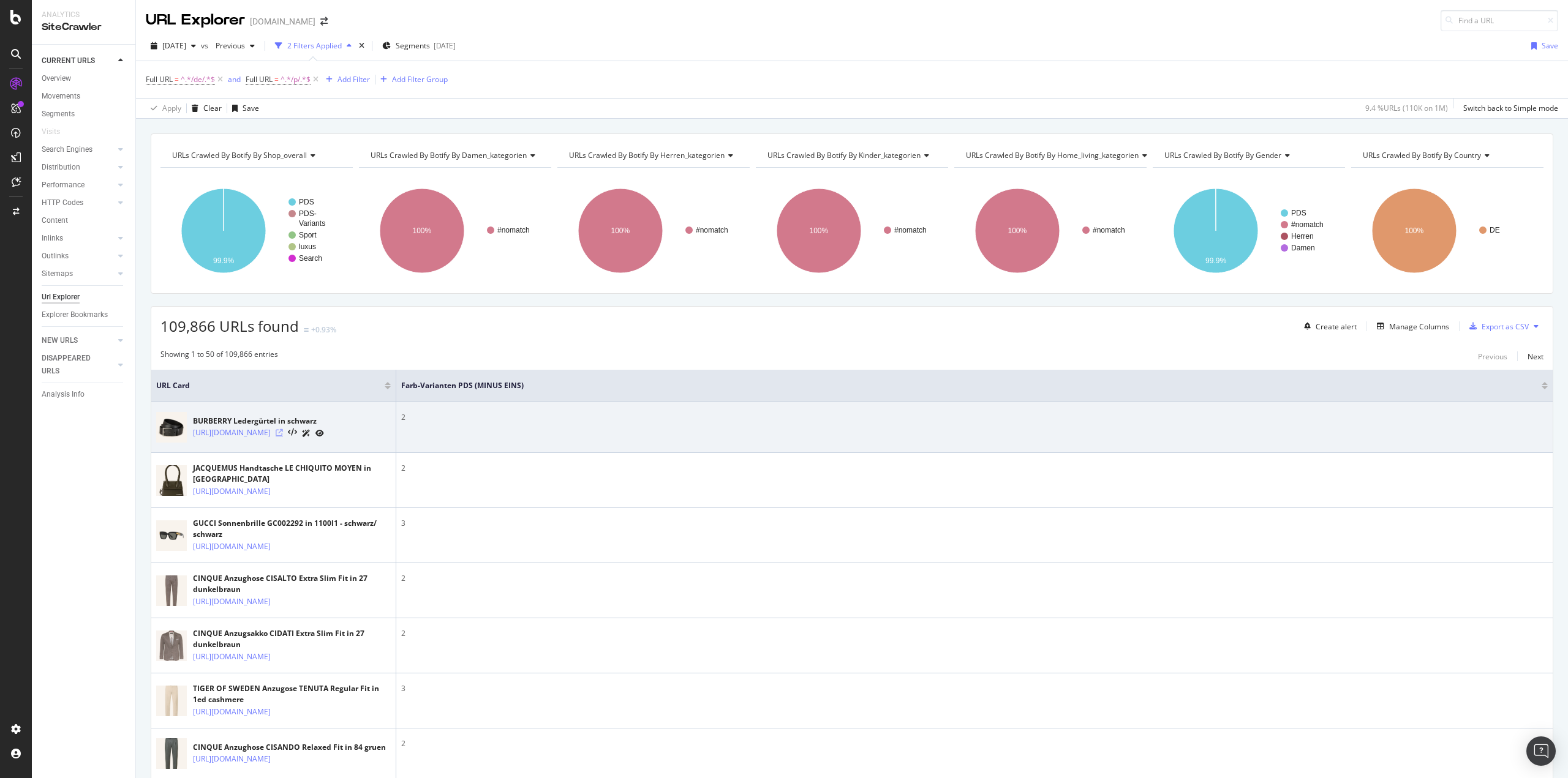
click at [283, 432] on icon at bounding box center [279, 433] width 7 height 7
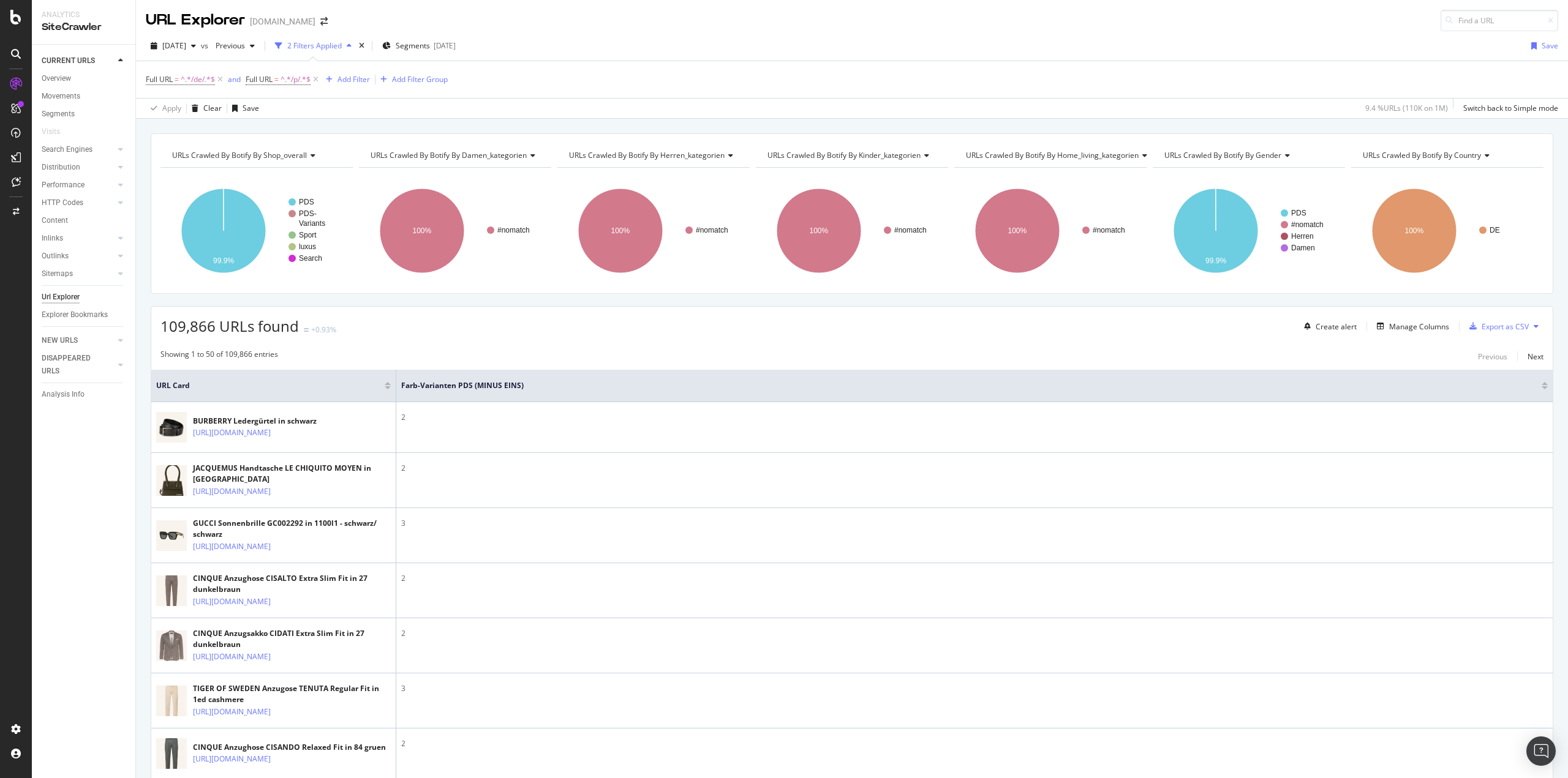
click at [609, 333] on div "109,866 URLs found +0.93% Create alert Manage Columns Export as CSV" at bounding box center [851, 322] width 1401 height 30
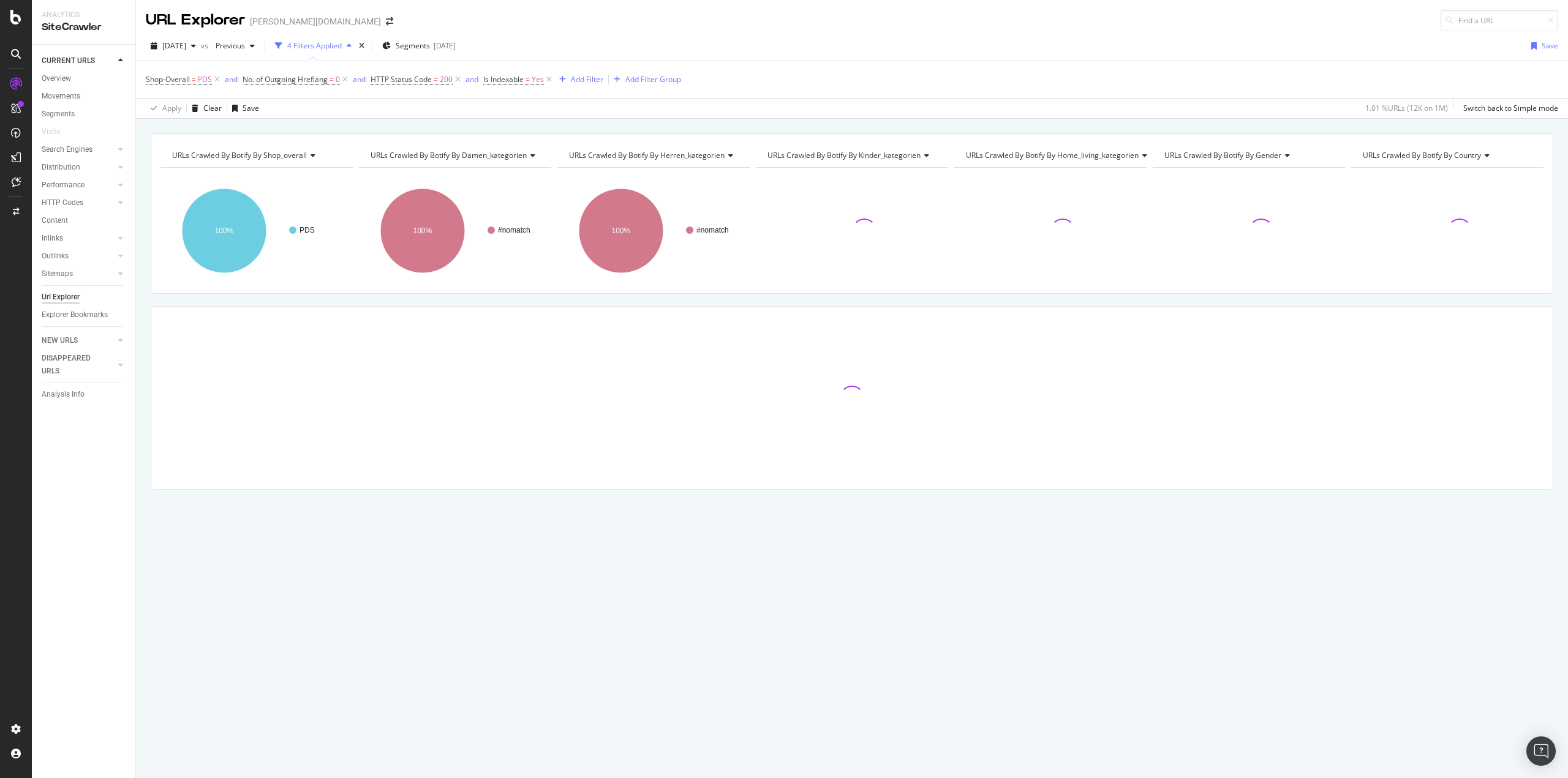
click at [145, 268] on div "URLs Crawled By Botify By shop_overall Chart (by Value) Table Expand Export as …" at bounding box center [852, 333] width 1432 height 399
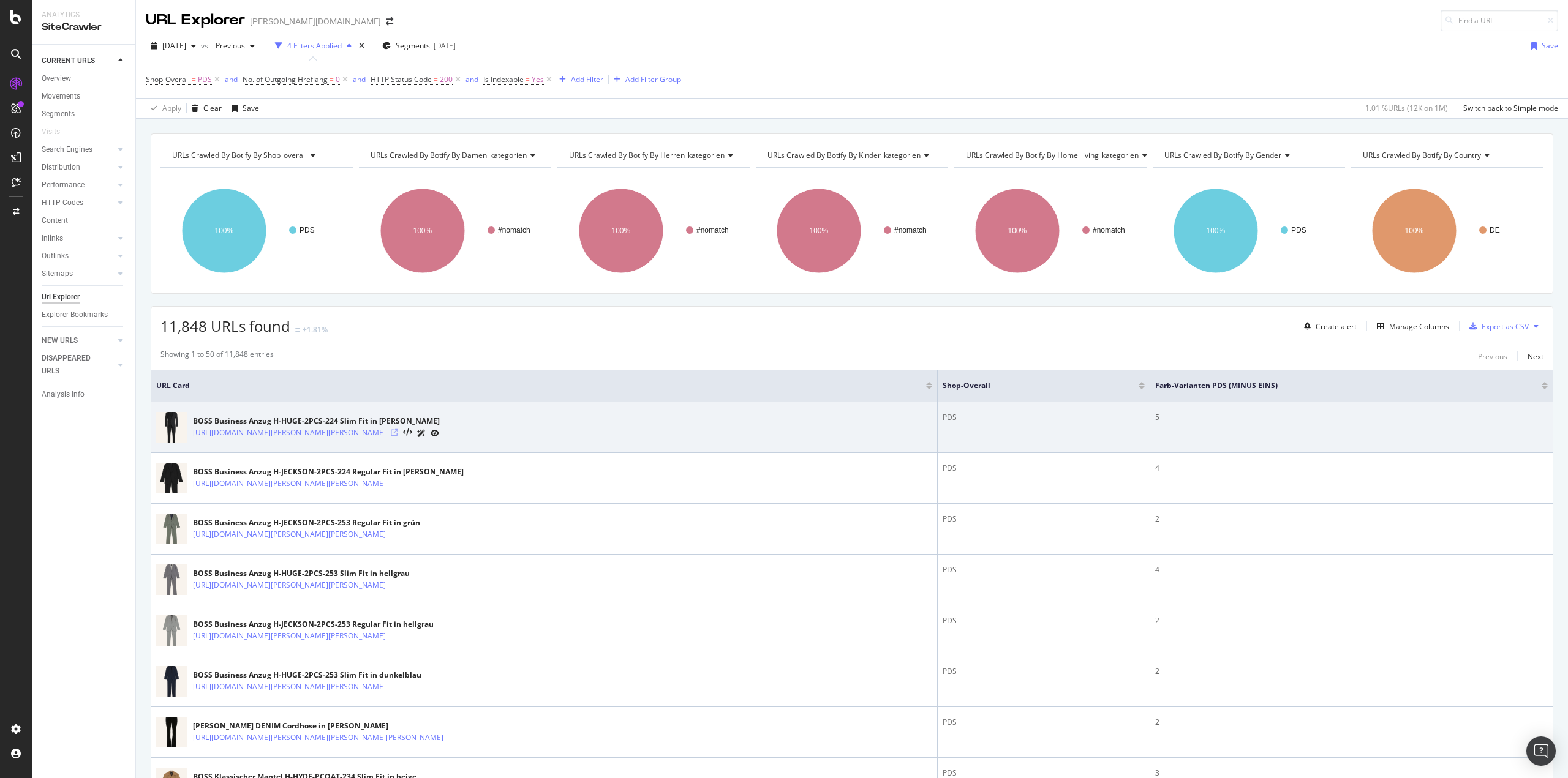
click at [398, 432] on icon at bounding box center [394, 433] width 7 height 7
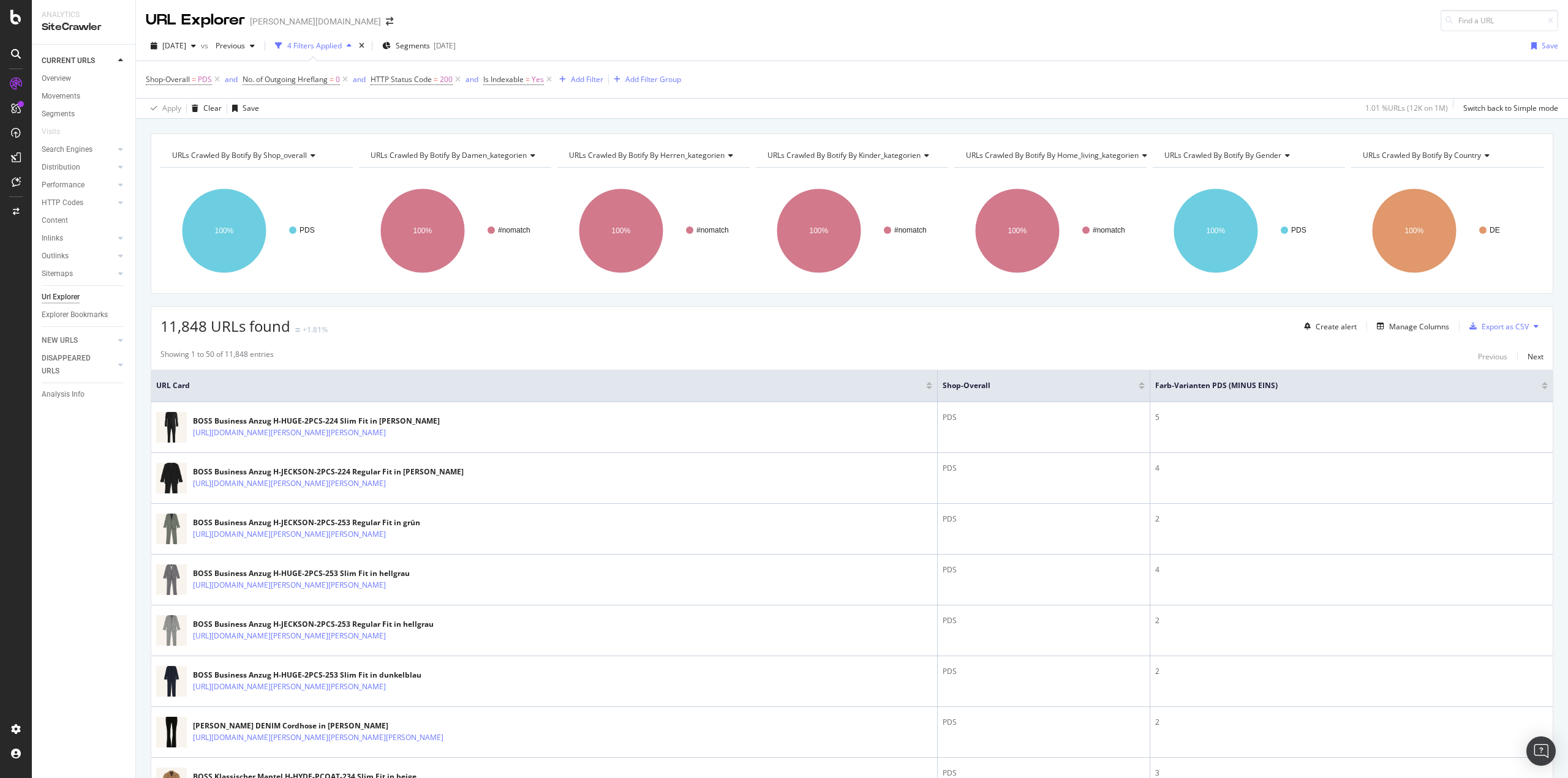
click at [484, 337] on div "11,848 URLs found +1.81% Create alert Manage Columns Export as CSV" at bounding box center [851, 322] width 1401 height 30
click at [1430, 324] on div "Manage Columns" at bounding box center [1419, 326] width 60 height 10
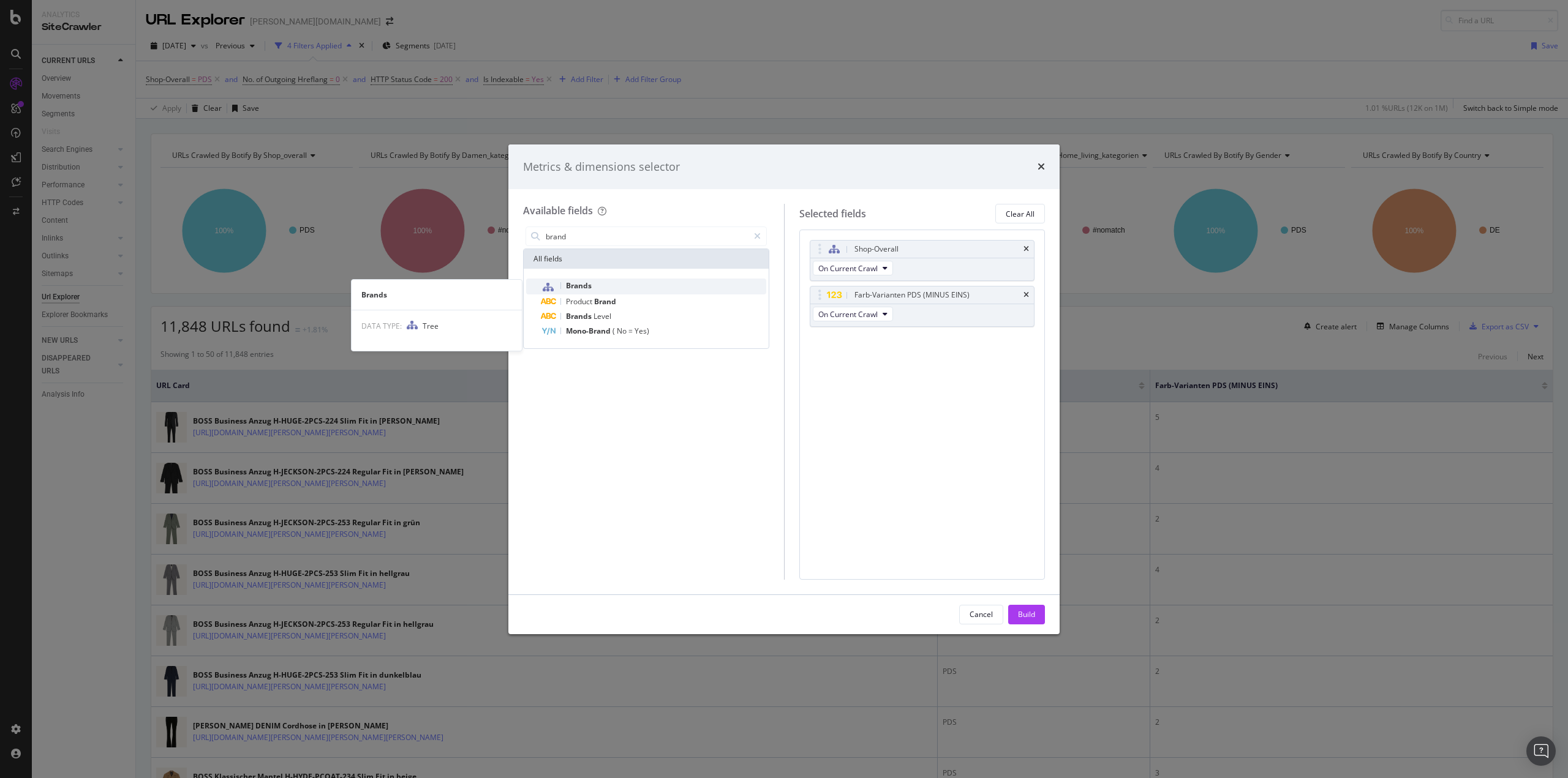
type input "brand"
click at [592, 286] on span "Brands" at bounding box center [578, 285] width 26 height 10
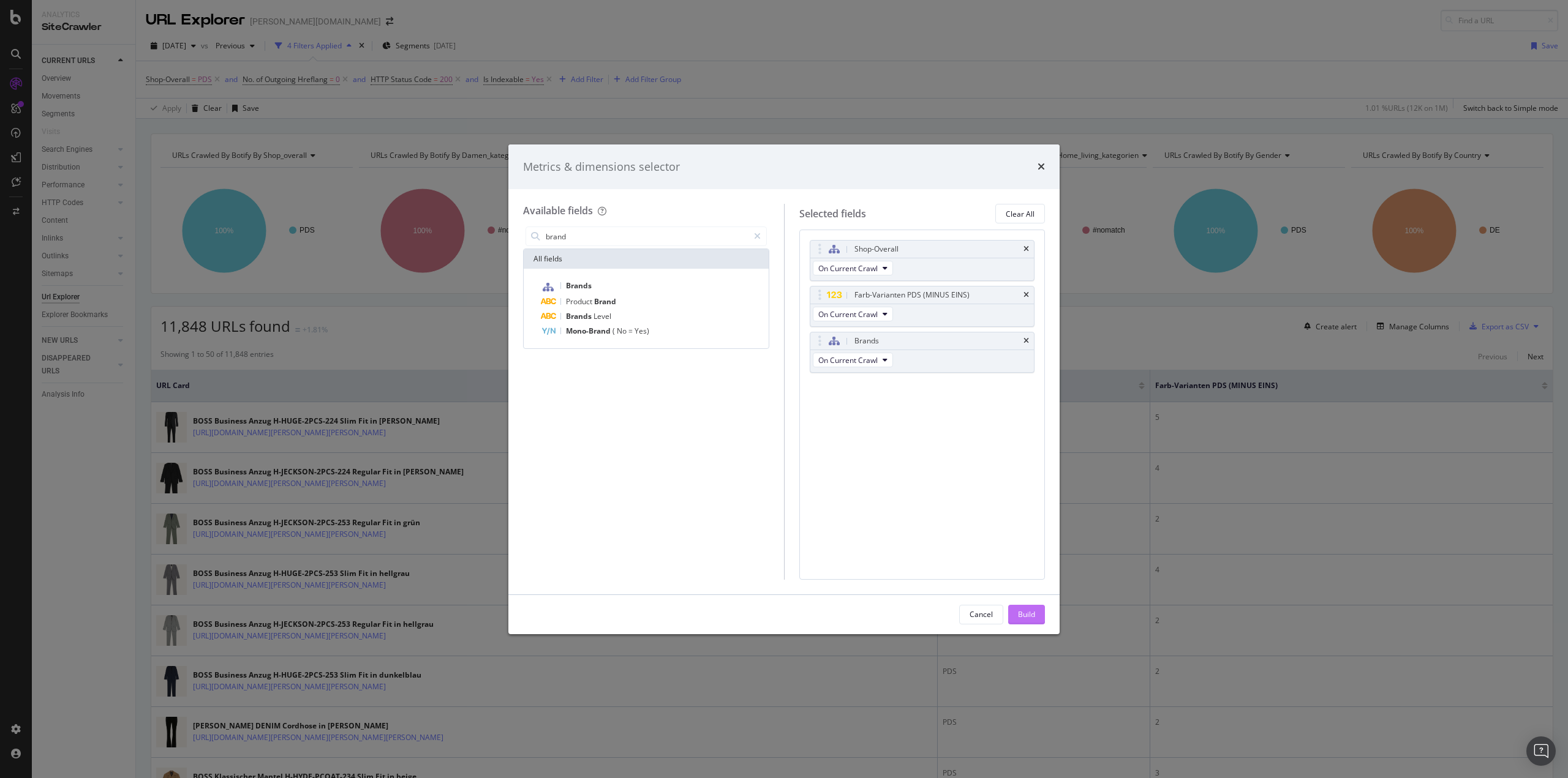
click at [1021, 614] on div "Build" at bounding box center [1027, 614] width 17 height 10
